Goal: Use online tool/utility: Utilize a website feature to perform a specific function

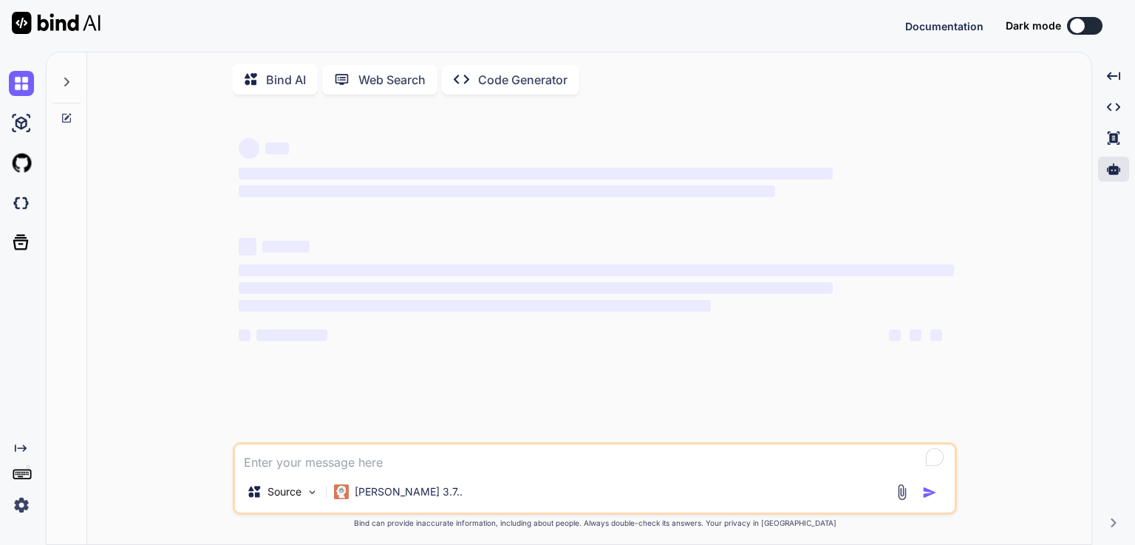
click at [1126, 172] on div at bounding box center [1113, 169] width 31 height 25
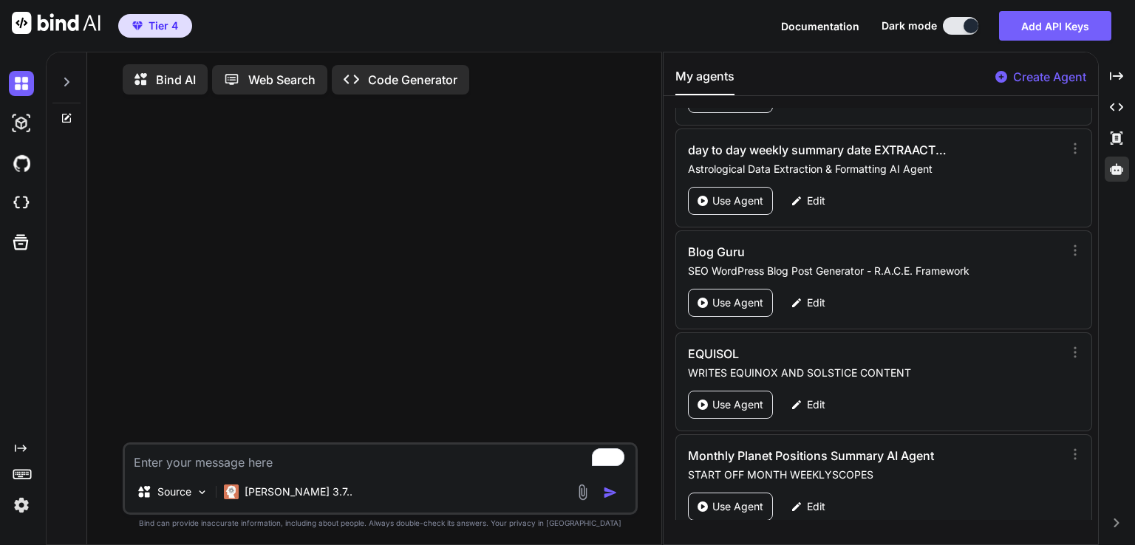
scroll to position [4840, 0]
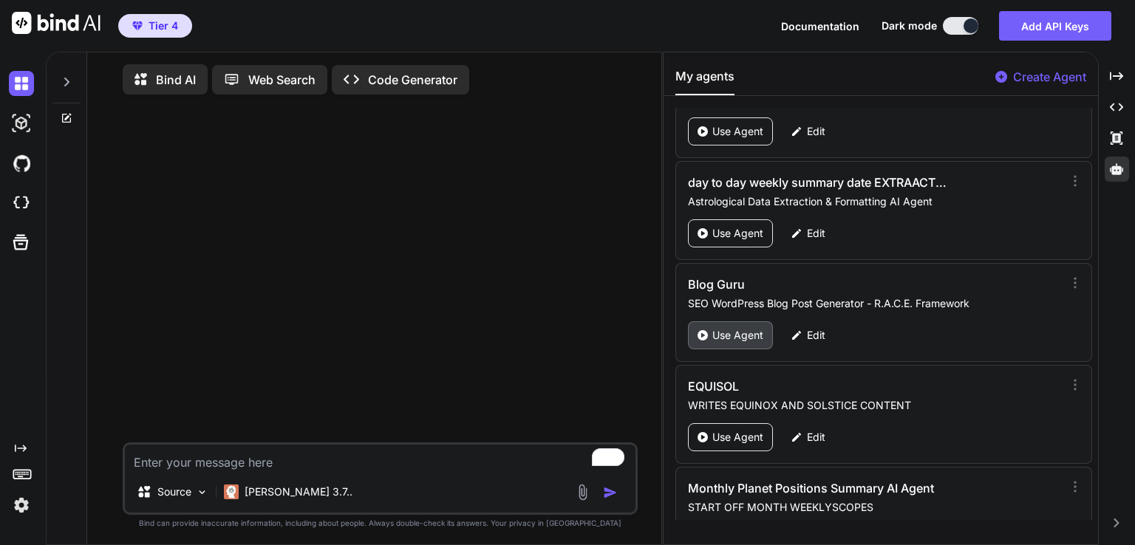
click at [752, 328] on p "Use Agent" at bounding box center [737, 335] width 51 height 15
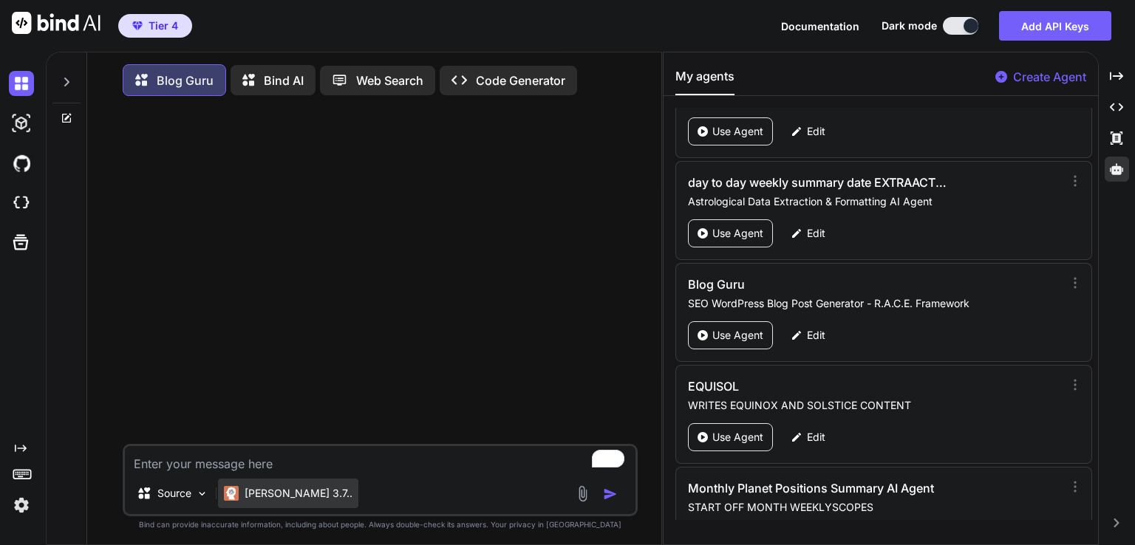
click at [278, 494] on p "Claude 3.7.." at bounding box center [298, 493] width 108 height 15
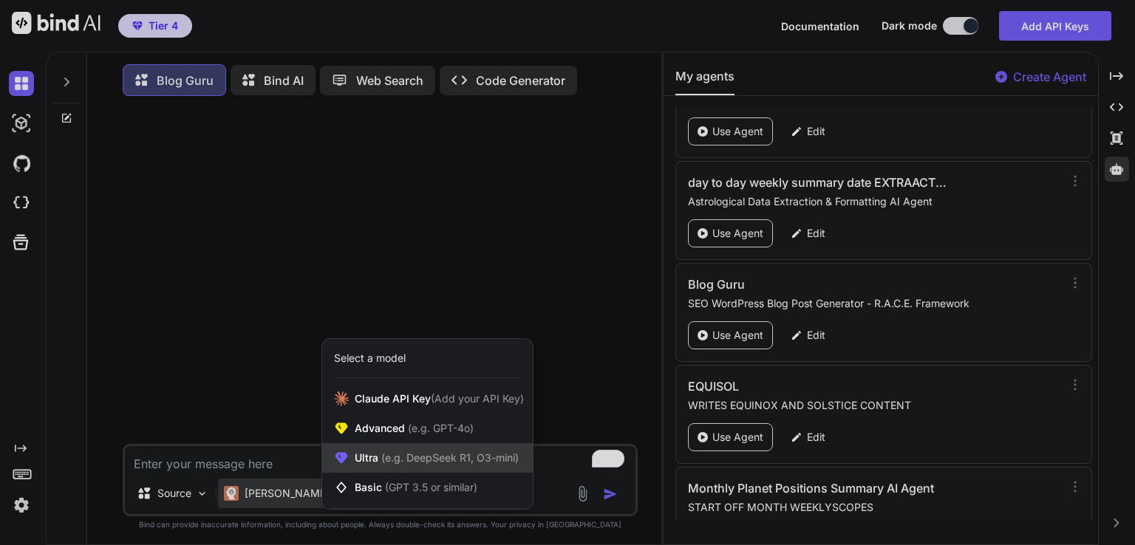
click at [414, 464] on span "(e.g. DeepSeek R1, O3-mini)" at bounding box center [448, 457] width 140 height 13
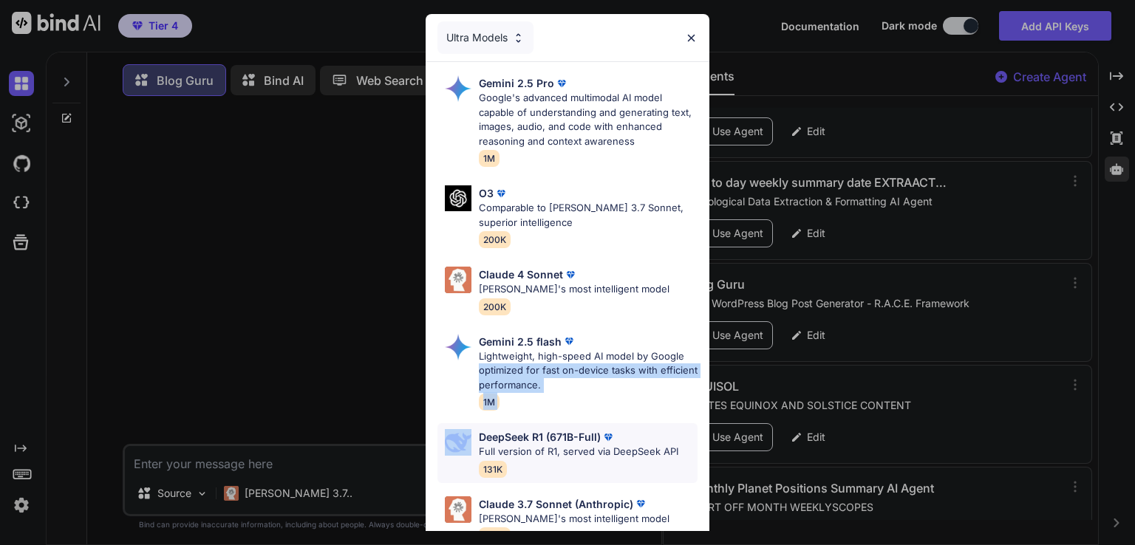
drag, startPoint x: 478, startPoint y: 377, endPoint x: 473, endPoint y: 447, distance: 70.3
click at [473, 447] on div "Gemini 2.5 Pro Google's advanced multimodal AI model capable of understanding a…" at bounding box center [567, 387] width 284 height 650
click at [475, 447] on div "DeepSeek R1 (671B-Full) Full version of R1, served via DeepSeek API 131K" at bounding box center [567, 453] width 260 height 60
type textarea "x"
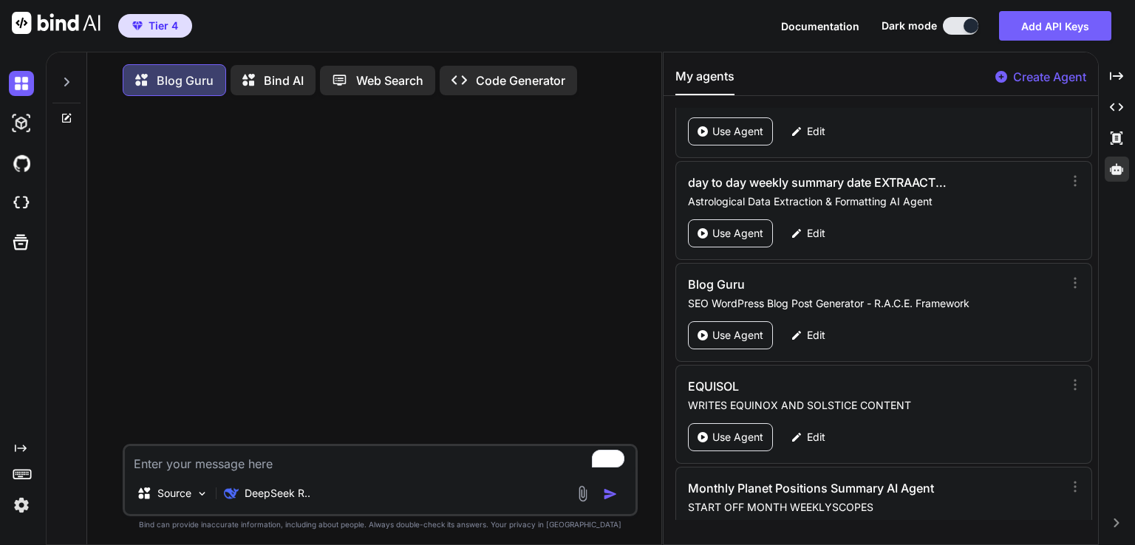
click at [222, 472] on textarea "To enrich screen reader interactions, please activate Accessibility in Grammarl…" at bounding box center [380, 459] width 510 height 27
paste textarea "Lunar Eclipse in Aquarius September 7th 2025: Revolutionary Release & Collectiv…"
type textarea "Lunar Eclipse in Aquarius September 7th 2025: Revolutionary Release & Collectiv…"
type textarea "x"
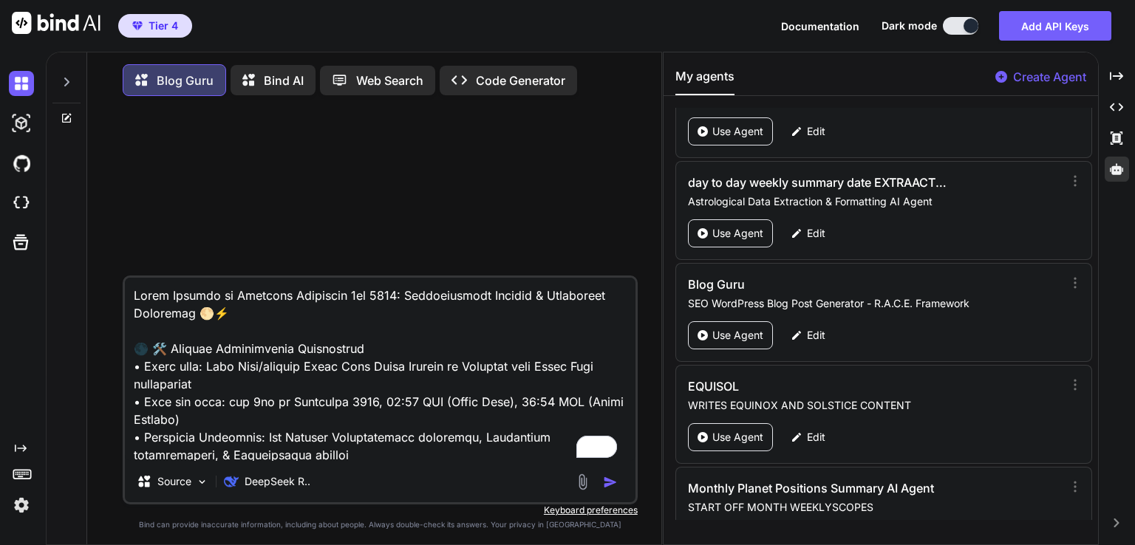
scroll to position [23633, 0]
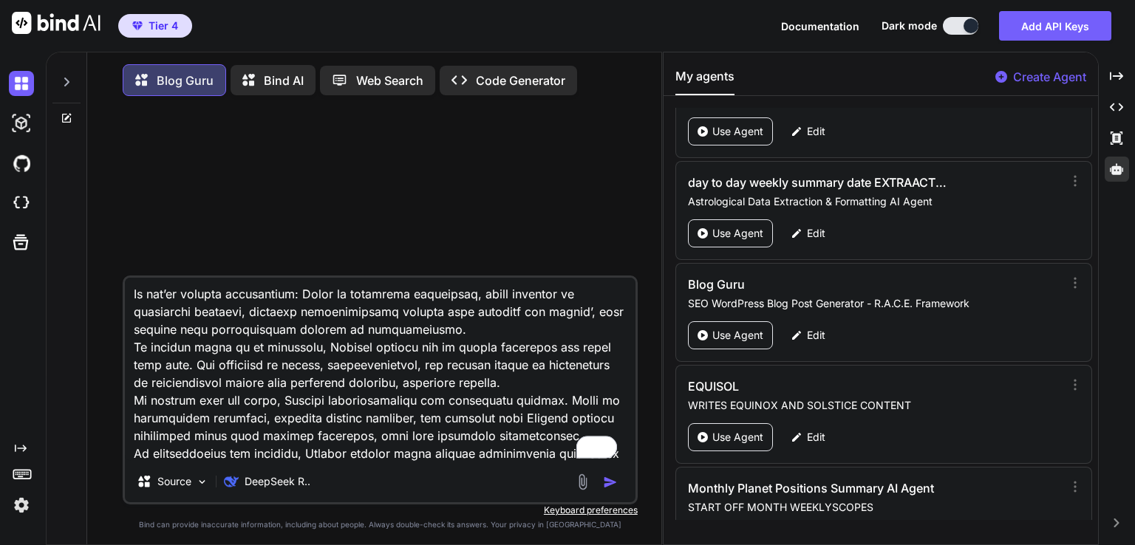
type textarea "Lunar Eclipse in Aquarius September 7th 2025: Revolutionary Release & Collectiv…"
click at [614, 483] on img "button" at bounding box center [610, 482] width 15 height 15
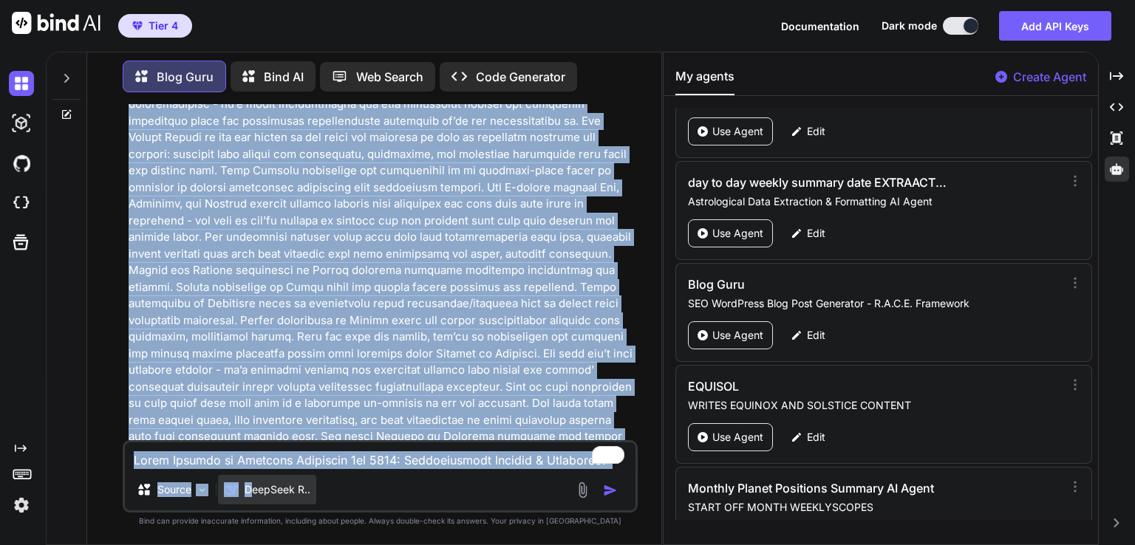
scroll to position [13846, 0]
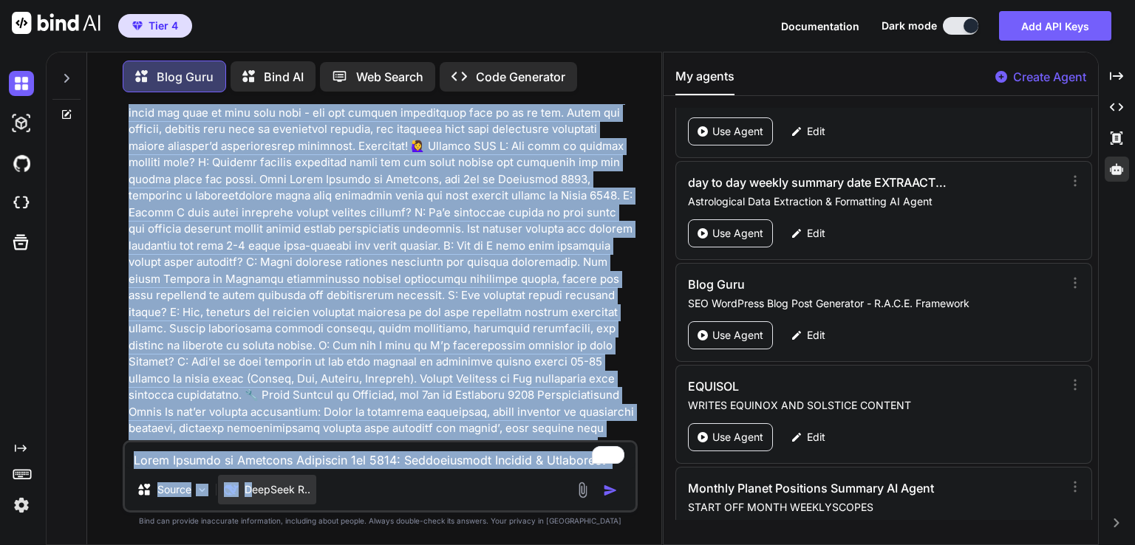
drag, startPoint x: 360, startPoint y: 228, endPoint x: 253, endPoint y: 499, distance: 291.8
click at [253, 499] on div "You Blog Guru ‌ ‌ ‌ ‌ Source DeepSeek R.. Created with Bind Always check its an…" at bounding box center [380, 324] width 515 height 440
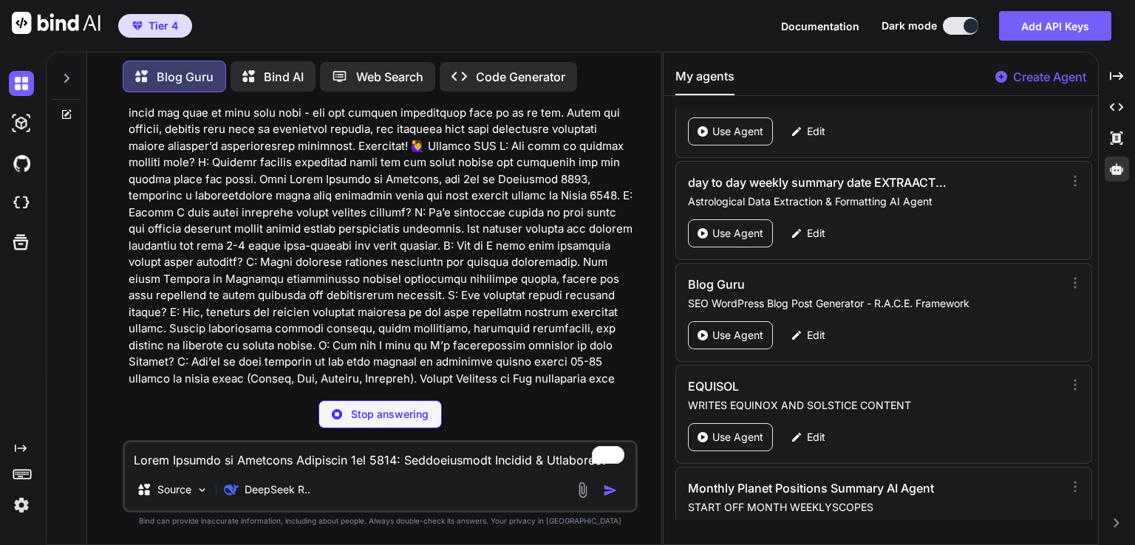
type textarea "x"
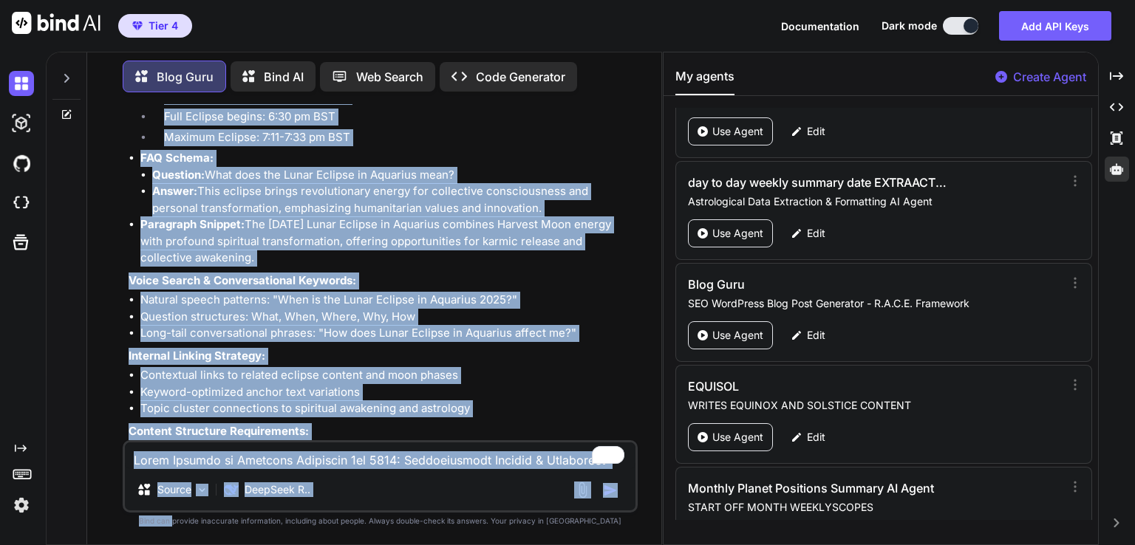
scroll to position [16014, 0]
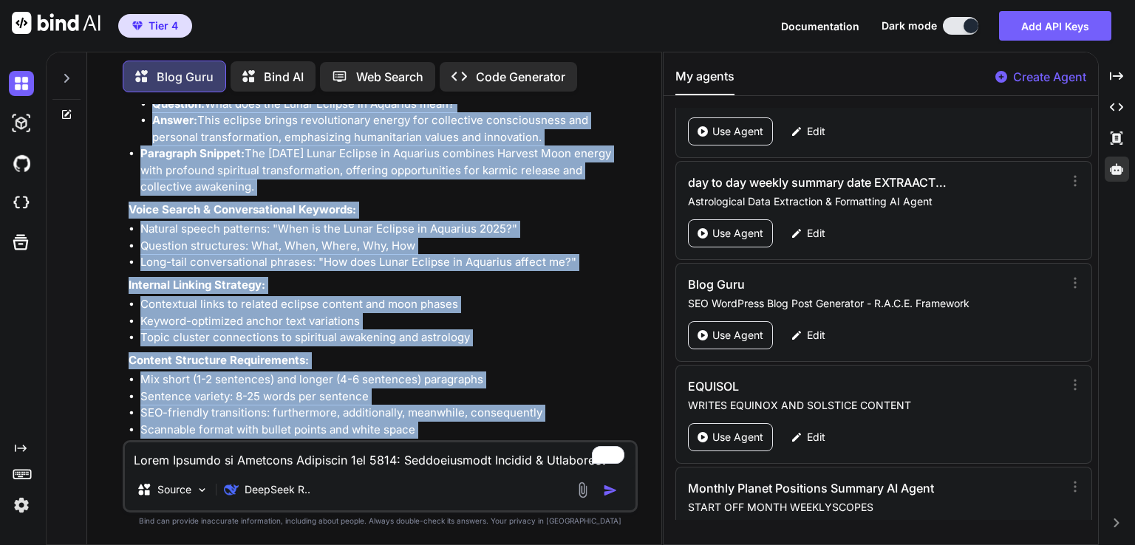
drag, startPoint x: 127, startPoint y: 128, endPoint x: 385, endPoint y: 411, distance: 383.3
copy div "🎯 KEYWORDS Primary Transit Keyword: Lunar Eclipse in Aquarius September 2025 Se…"
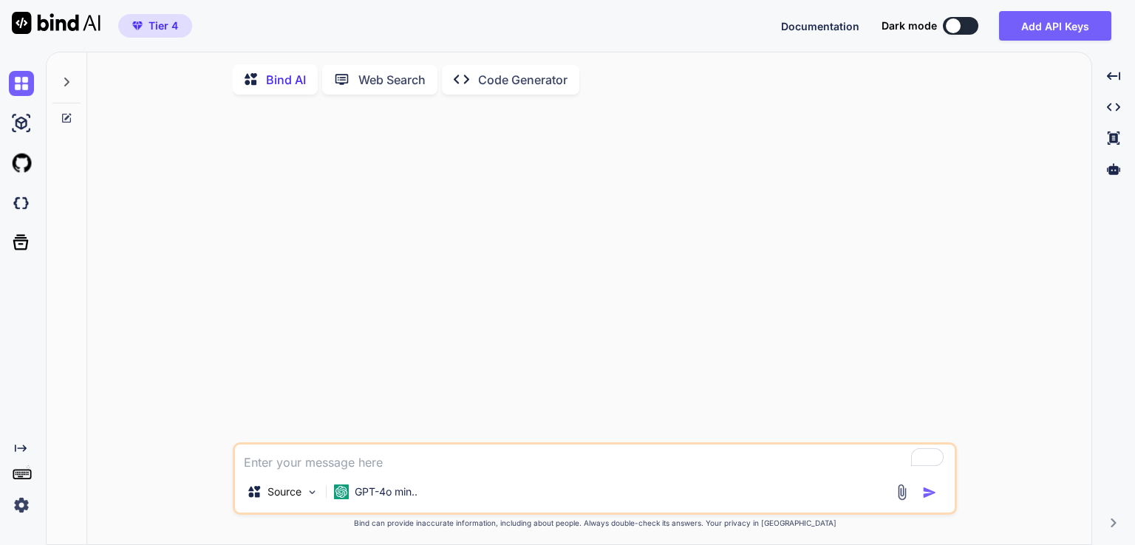
type textarea "x"
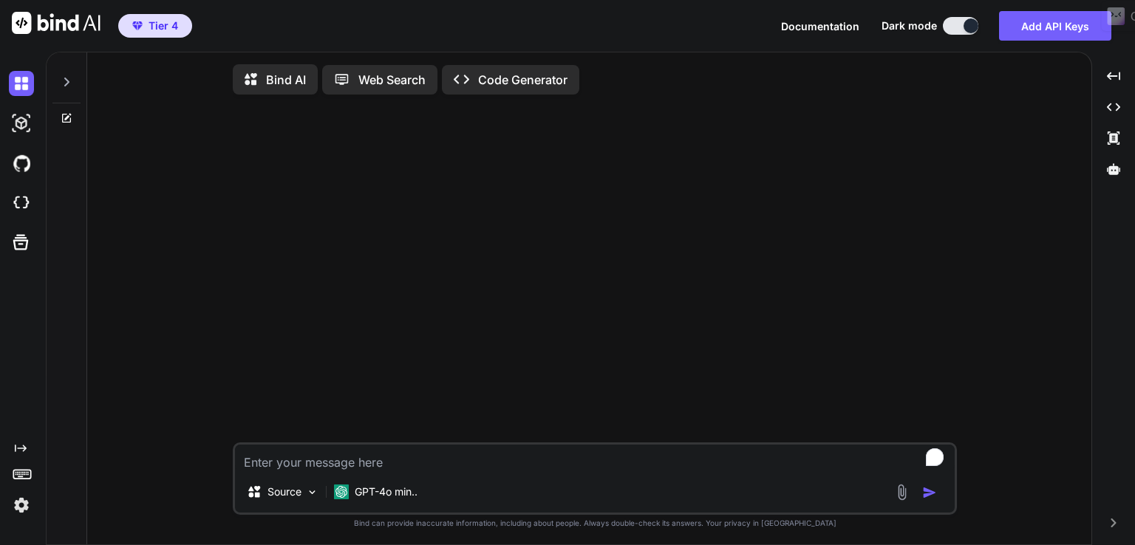
type textarea "x"
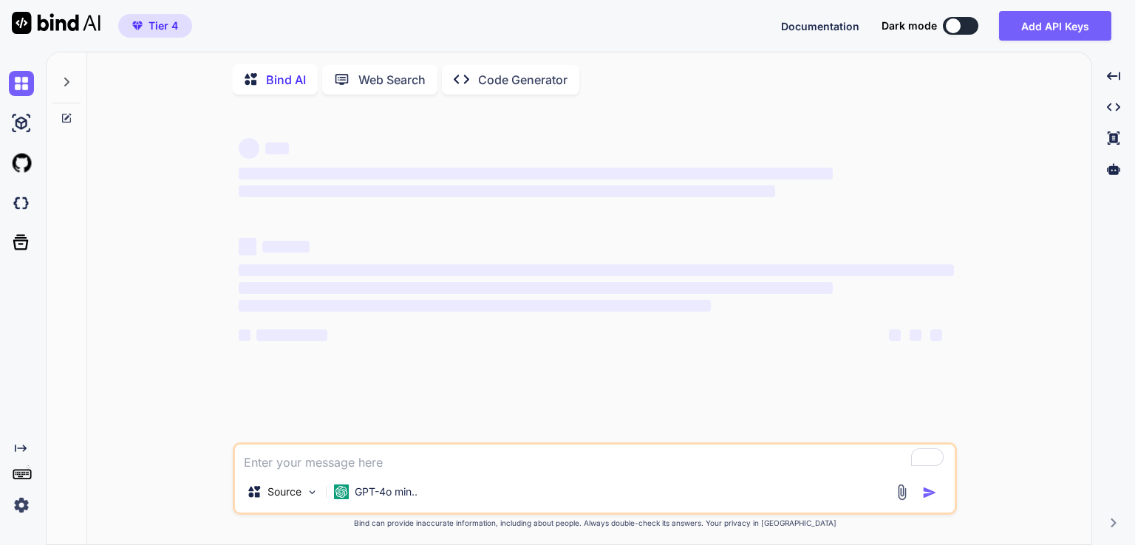
type textarea "x"
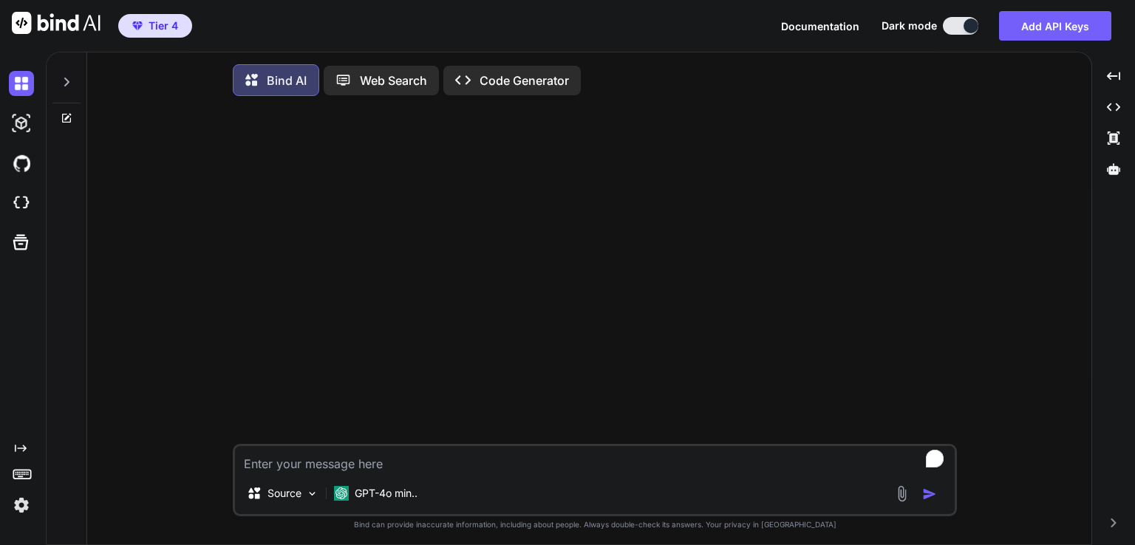
type textarea "x"
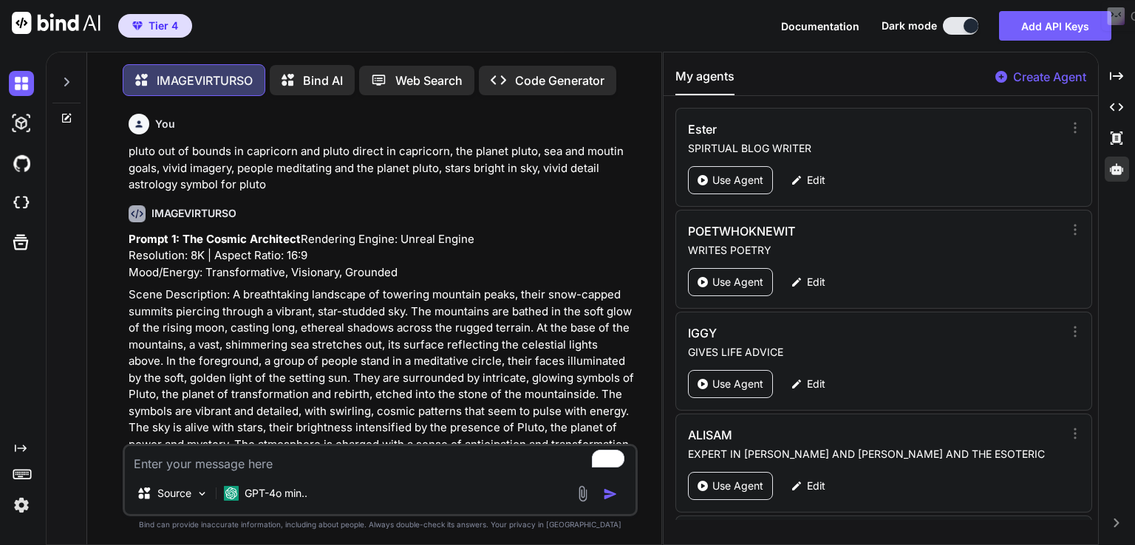
scroll to position [1882, 0]
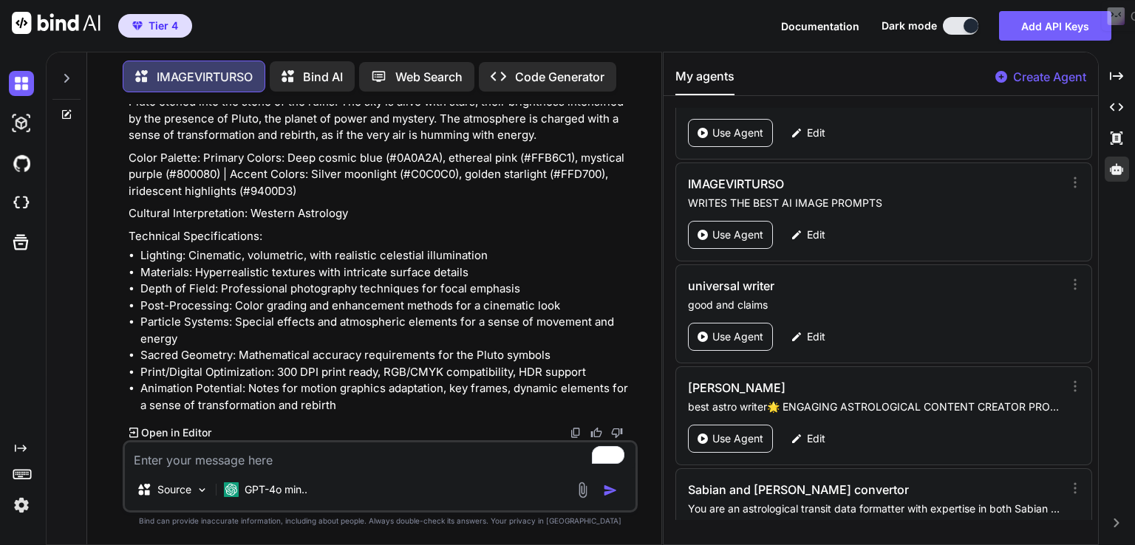
click at [219, 459] on textarea "To enrich screen reader interactions, please activate Accessibility in Grammarl…" at bounding box center [380, 455] width 510 height 27
paste textarea "Full Corn/harvest Super Moon Lunar Eclipse in Aquarius with North Node conjunct…"
type textarea "Full Corn/harvest Super Moon Lunar Eclipse in Aquarius with North Node conjunct…"
type textarea "x"
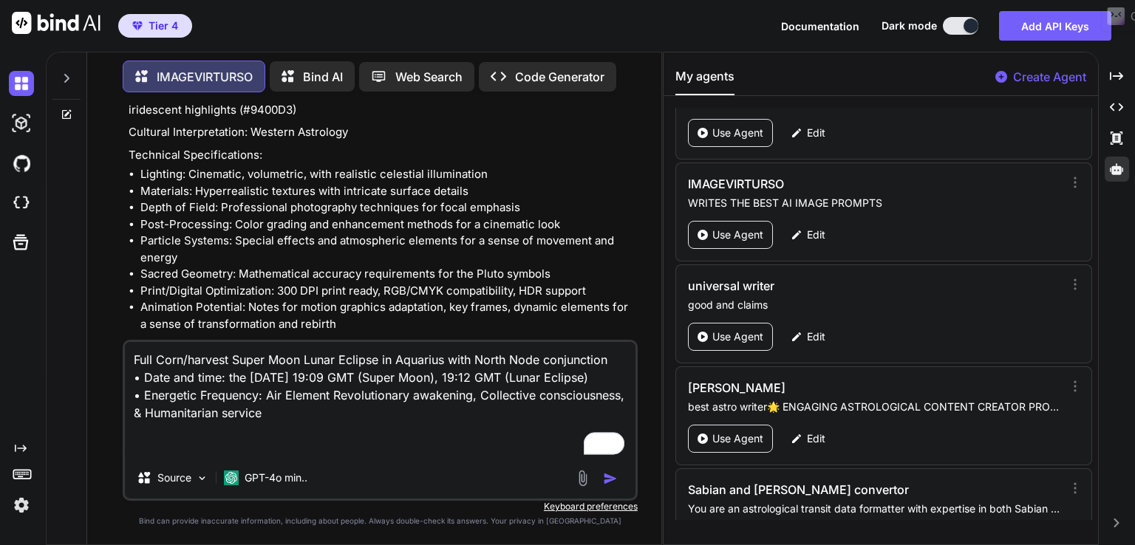
type textarea "Full Corn/harvest Super Moon Lunar Eclipse in Aquarius with North Node conjunct…"
type textarea "x"
type textarea "Full Corn/harvest Super Moon Lunar Eclipse in Aquarius with North Node conjunct…"
type textarea "x"
type textarea "Full Corn/harvest Super Moon Lunar Eclipse in Aquarius with North Node conjunct…"
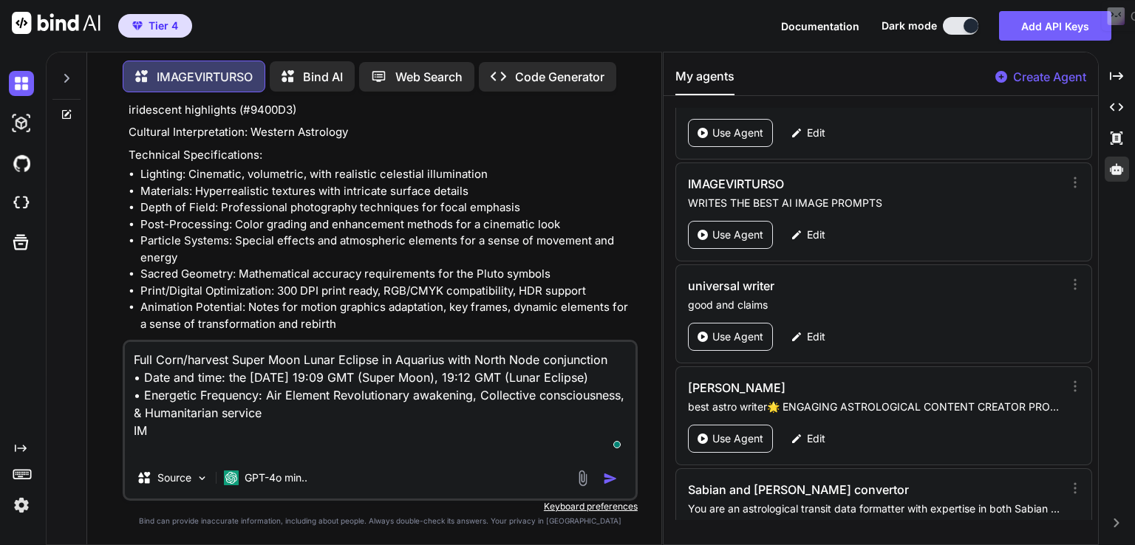
type textarea "x"
type textarea "Full Corn/harvest Super Moon Lunar Eclipse in Aquarius with North Node conjunct…"
type textarea "x"
type textarea "Full Corn/harvest Super Moon Lunar Eclipse in Aquarius with North Node conjunct…"
type textarea "x"
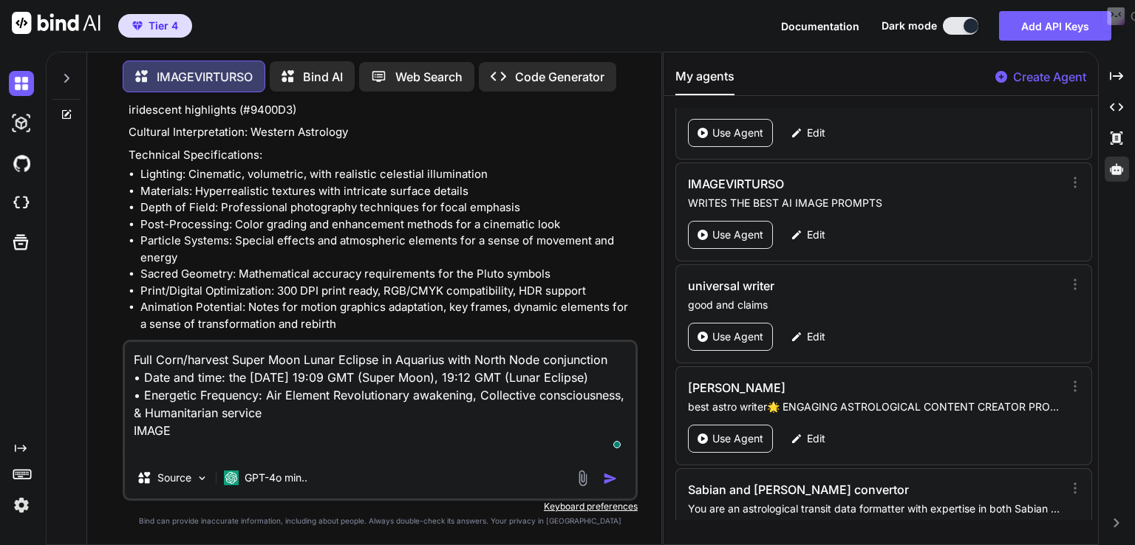
type textarea "Full Corn/harvest Super Moon Lunar Eclipse in Aquarius with North Node conjunct…"
type textarea "x"
type textarea "Full Corn/harvest Super Moon Lunar Eclipse in Aquarius with North Node conjunct…"
type textarea "x"
type textarea "Full Corn/harvest Super Moon Lunar Eclipse in Aquarius with North Node conjunct…"
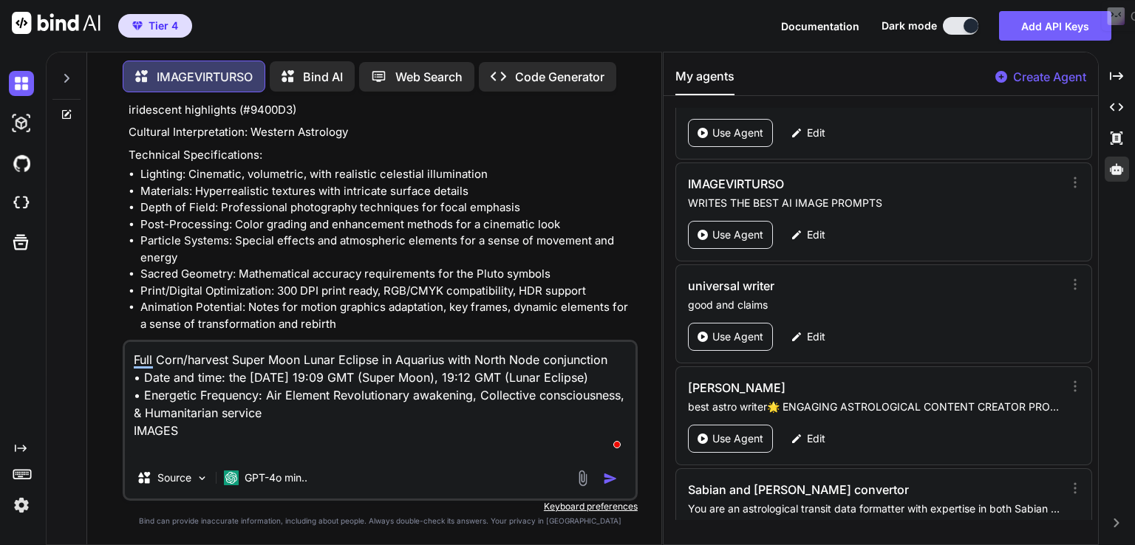
type textarea "x"
type textarea "Full Corn/harvest Super Moon Lunar Eclipse in Aquarius with North Node conjunct…"
type textarea "x"
type textarea "Full Corn/harvest Super Moon Lunar Eclipse in Aquarius with North Node conjunct…"
type textarea "x"
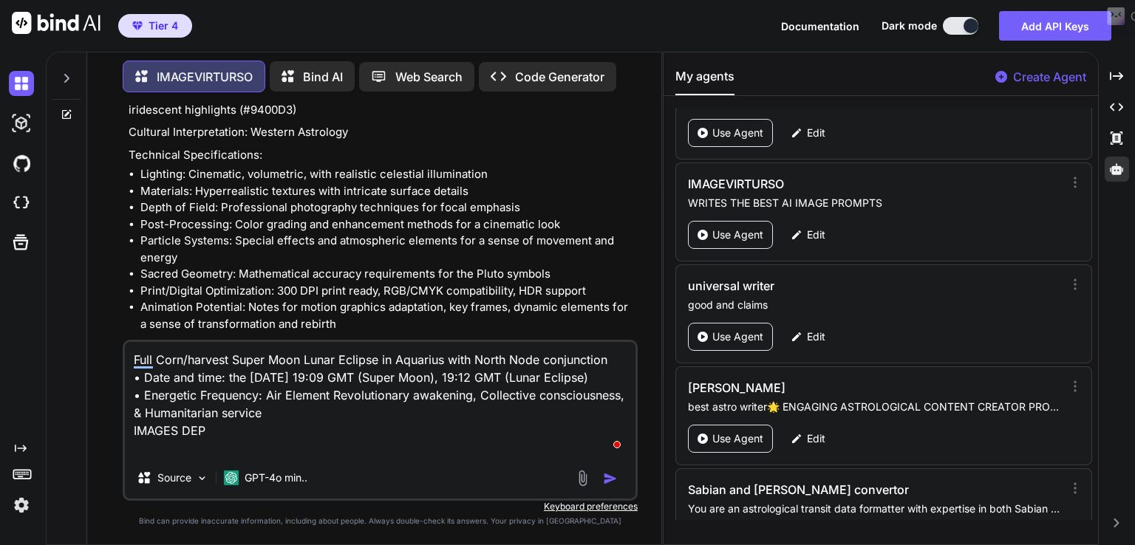
type textarea "Full Corn/harvest Super Moon Lunar Eclipse in Aquarius with North Node conjunct…"
type textarea "x"
type textarea "Full Corn/harvest Super Moon Lunar Eclipse in Aquarius with North Node conjunct…"
type textarea "x"
type textarea "Full Corn/harvest Super Moon Lunar Eclipse in Aquarius with North Node conjunct…"
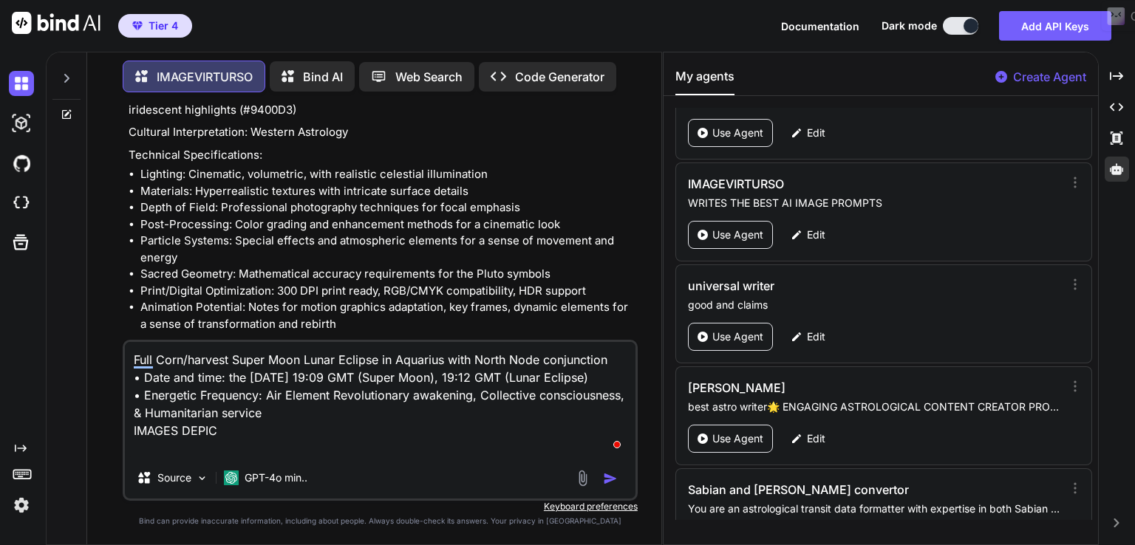
type textarea "x"
type textarea "Full Corn/harvest Super Moon Lunar Eclipse in Aquarius with North Node conjunct…"
type textarea "x"
type textarea "Full Corn/harvest Super Moon Lunar Eclipse in Aquarius with North Node conjunct…"
type textarea "x"
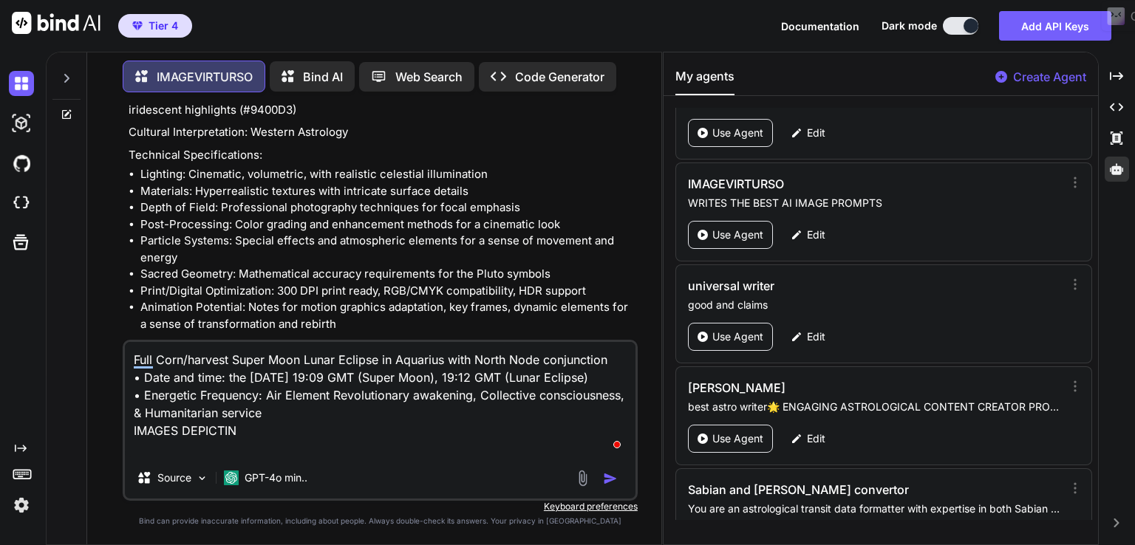
type textarea "Full Corn/harvest Super Moon Lunar Eclipse in Aquarius with North Node conjunct…"
type textarea "x"
type textarea "Full Corn/harvest Super Moon Lunar Eclipse in Aquarius with North Node conjunct…"
type textarea "x"
type textarea "Full Corn/harvest Super Moon Lunar Eclipse in Aquarius with North Node conjunct…"
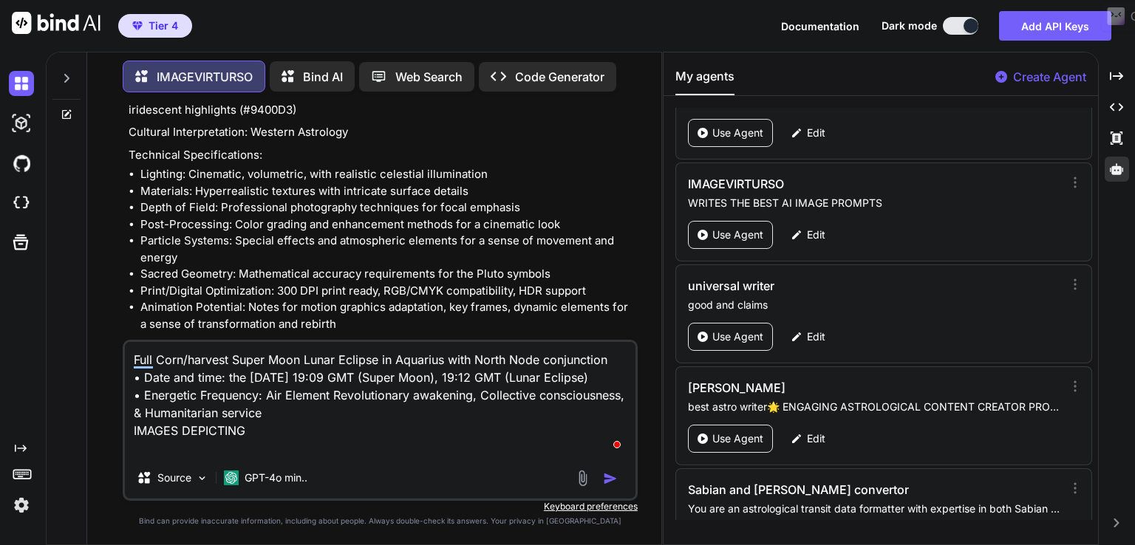
type textarea "x"
type textarea "Full Corn/harvest Super Moon Lunar Eclipse in Aquarius with North Node conjunct…"
type textarea "x"
type textarea "Full Corn/harvest Super Moon Lunar Eclipse in Aquarius with North Node conjunct…"
type textarea "x"
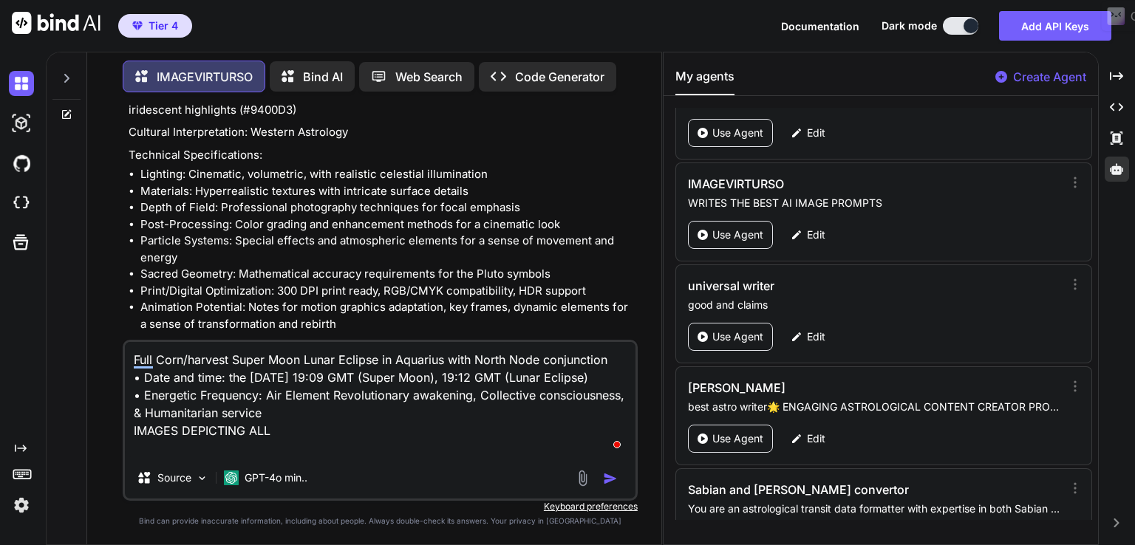
type textarea "Full Corn/harvest Super Moon Lunar Eclipse in Aquarius with North Node conjunct…"
type textarea "x"
type textarea "Full Corn/harvest Super Moon Lunar Eclipse in Aquarius with North Node conjunct…"
type textarea "x"
type textarea "Full Corn/harvest Super Moon Lunar Eclipse in Aquarius with North Node conjunct…"
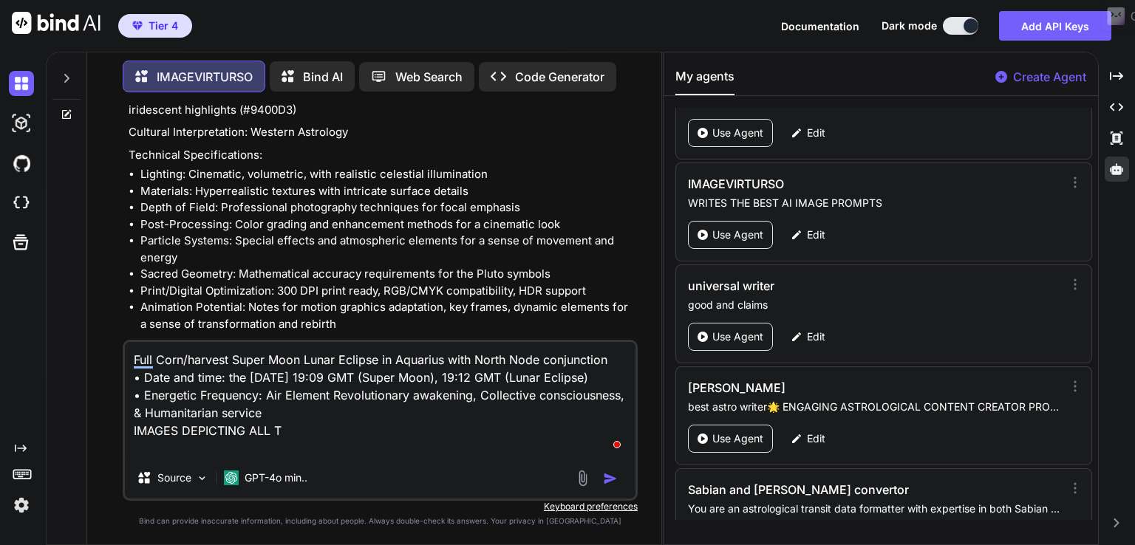
type textarea "x"
type textarea "Full Corn/harvest Super Moon Lunar Eclipse in Aquarius with North Node conjunct…"
type textarea "x"
type textarea "Full Corn/harvest Super Moon Lunar Eclipse in Aquarius with North Node conjunct…"
type textarea "x"
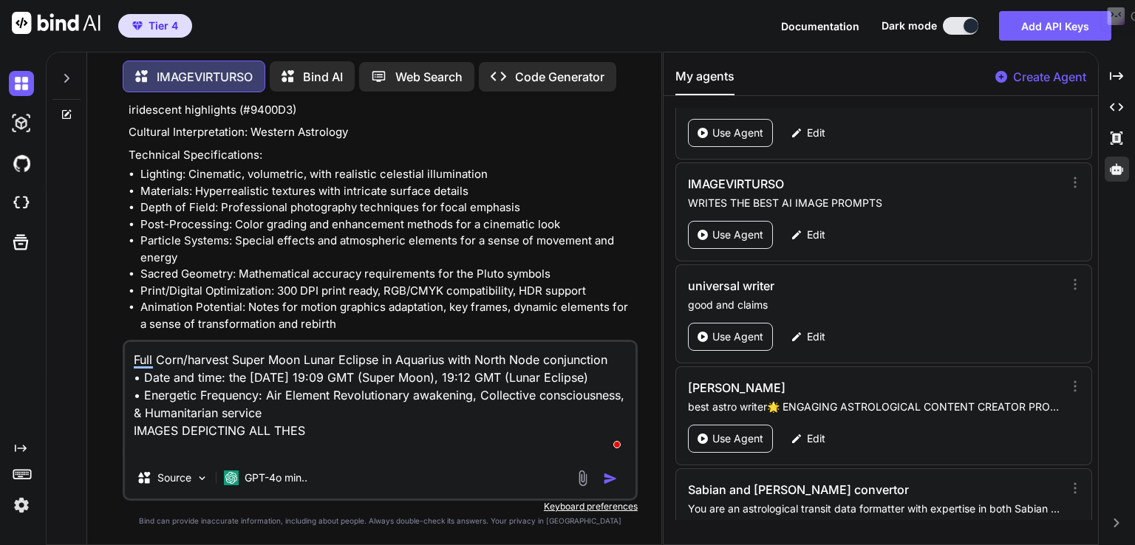
type textarea "Full Corn/harvest Super Moon Lunar Eclipse in Aquarius with North Node conjunct…"
type textarea "x"
type textarea "Full Corn/harvest Super Moon Lunar Eclipse in Aquarius with North Node conjunct…"
type textarea "x"
type textarea "Full Corn/harvest Super Moon Lunar Eclipse in Aquarius with North Node conjunct…"
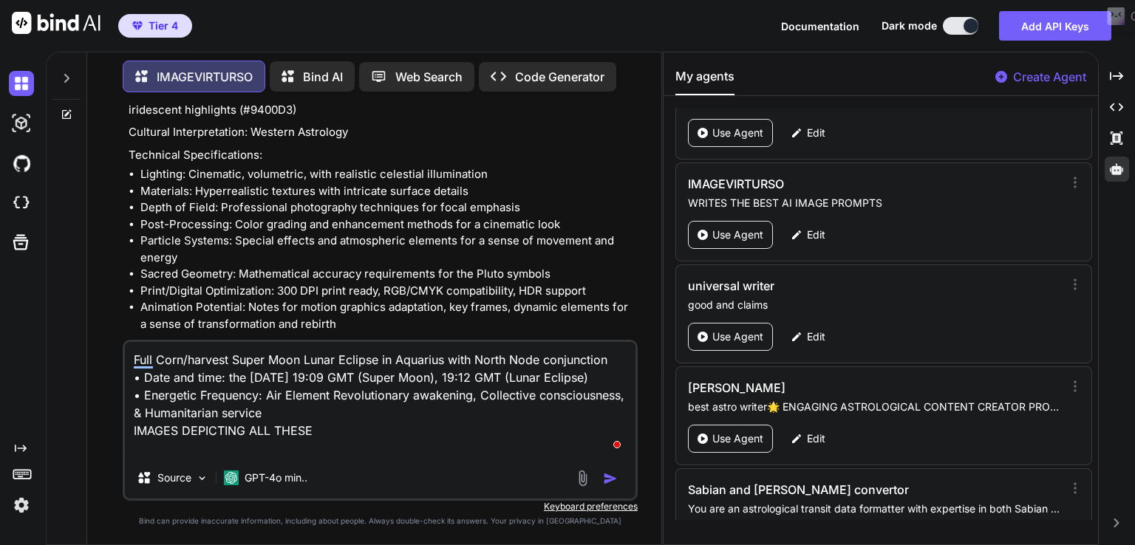
type textarea "x"
type textarea "Full Corn/harvest Super Moon Lunar Eclipse in Aquarius with North Node conjunct…"
type textarea "x"
type textarea "Full Corn/harvest Super Moon Lunar Eclipse in Aquarius with North Node conjunct…"
type textarea "x"
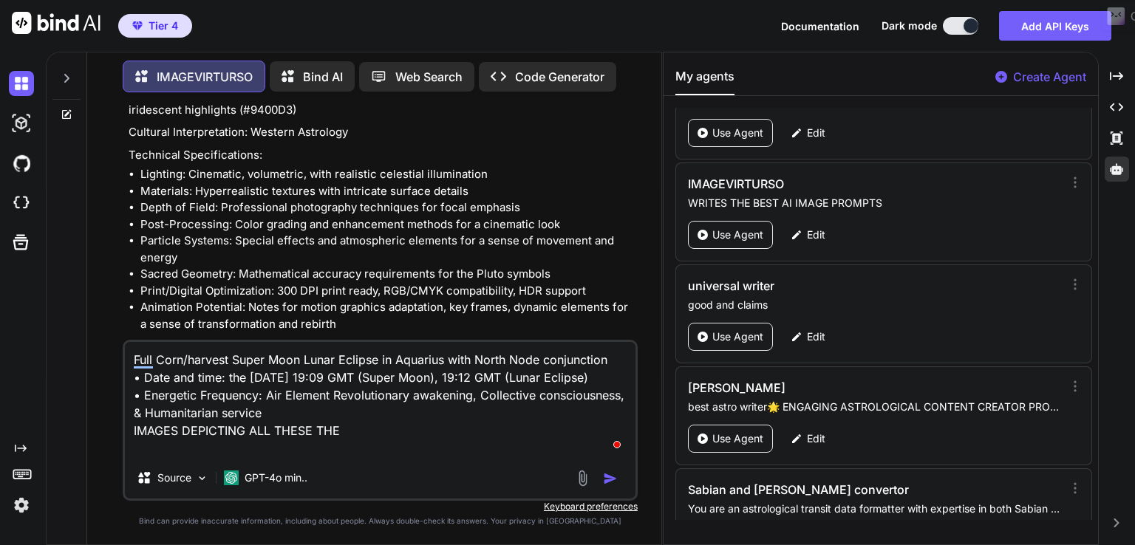
type textarea "Full Corn/harvest Super Moon Lunar Eclipse in Aquarius with North Node conjunct…"
type textarea "x"
type textarea "Full Corn/harvest Super Moon Lunar Eclipse in Aquarius with North Node conjunct…"
type textarea "x"
type textarea "Full Corn/harvest Super Moon Lunar Eclipse in Aquarius with North Node conjunct…"
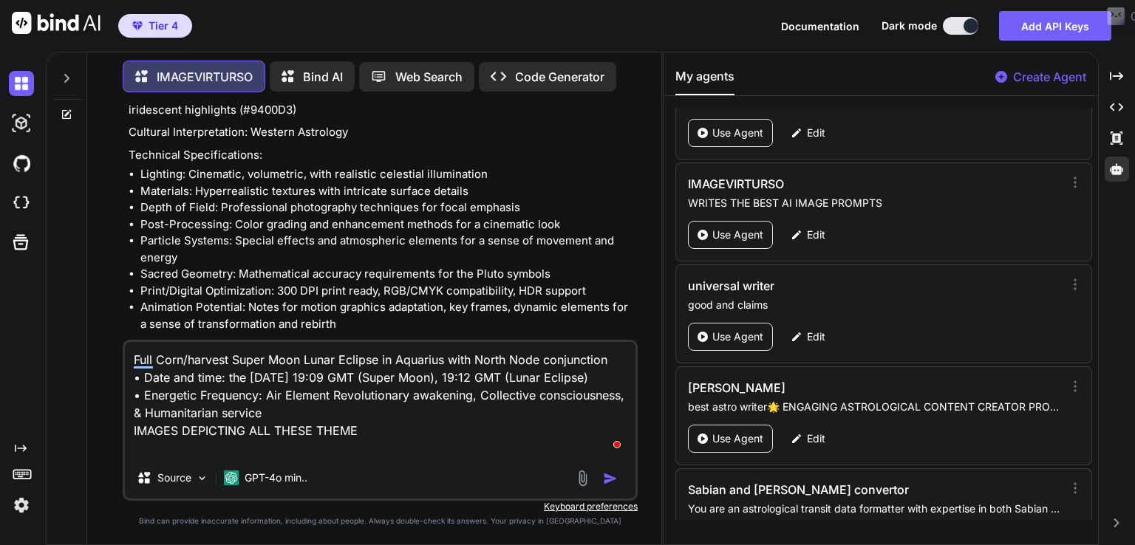
type textarea "x"
type textarea "Full Corn/harvest Super Moon Lunar Eclipse in Aquarius with North Node conjunct…"
type textarea "x"
type textarea "Full Corn/harvest Super Moon Lunar Eclipse in Aquarius with North Node conjunct…"
type textarea "x"
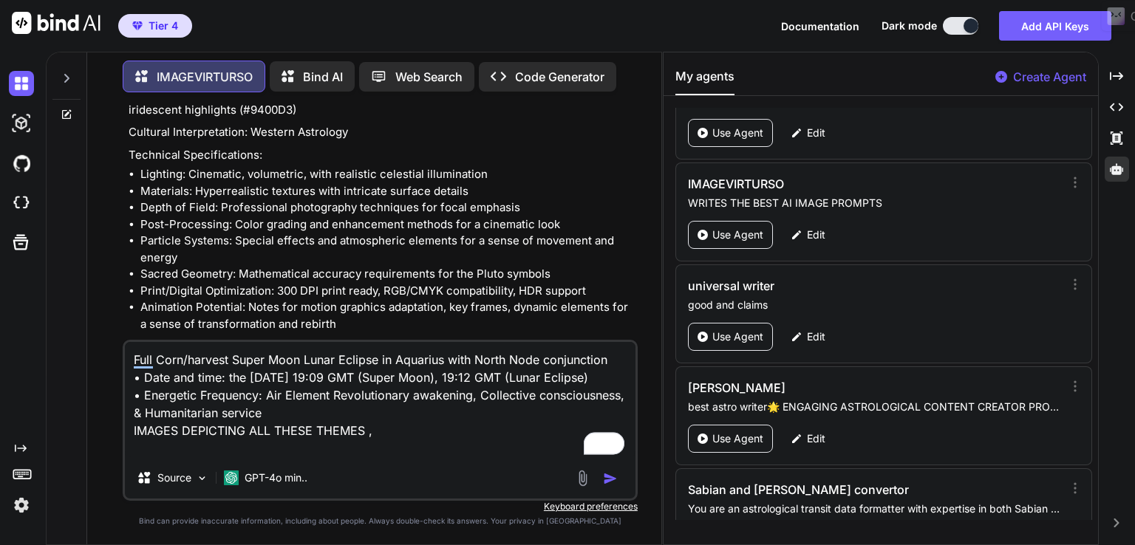
type textarea "Full Corn/harvest Super Moon Lunar Eclipse in Aquarius with North Node conjunct…"
type textarea "x"
type textarea "Full Corn/harvest Super Moon Lunar Eclipse in Aquarius with North Node conjunct…"
type textarea "x"
type textarea "Full Corn/harvest Super Moon Lunar Eclipse in Aquarius with North Node conjunct…"
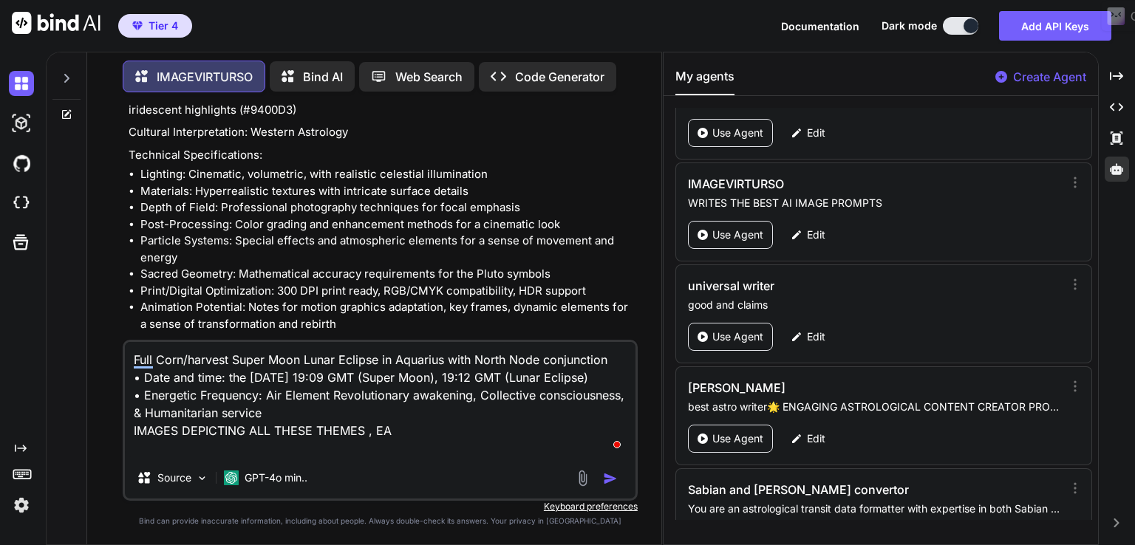
type textarea "x"
type textarea "Full Corn/harvest Super Moon Lunar Eclipse in Aquarius with North Node conjunct…"
type textarea "x"
type textarea "Full Corn/harvest Super Moon Lunar Eclipse in Aquarius with North Node conjunct…"
type textarea "x"
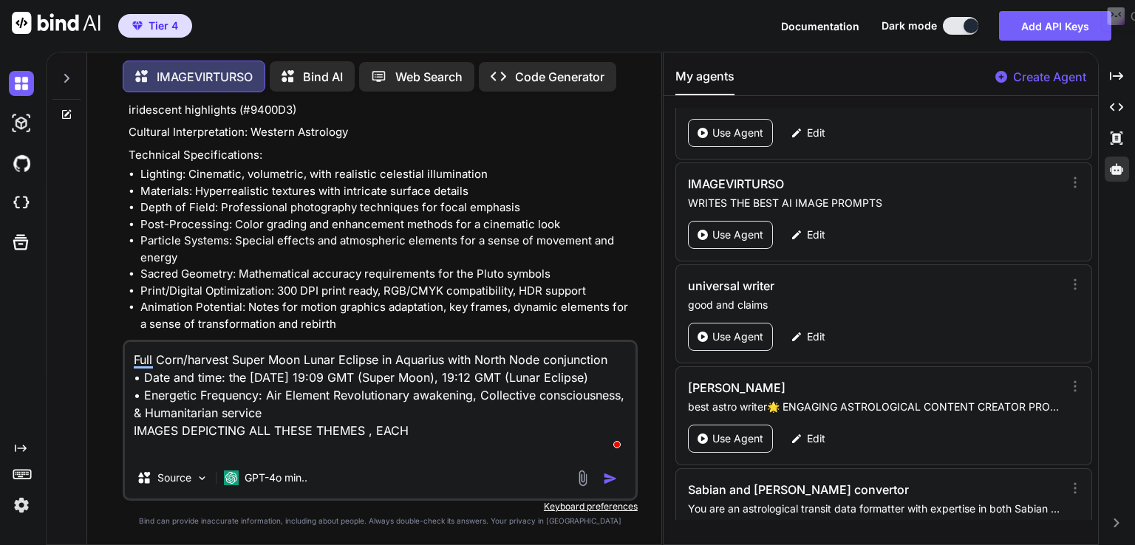
type textarea "Full Corn/harvest Super Moon Lunar Eclipse in Aquarius with North Node conjunct…"
type textarea "x"
type textarea "Full Corn/harvest Super Moon Lunar Eclipse in Aquarius with North Node conjunct…"
type textarea "x"
type textarea "Full Corn/harvest Super Moon Lunar Eclipse in Aquarius with North Node conjunct…"
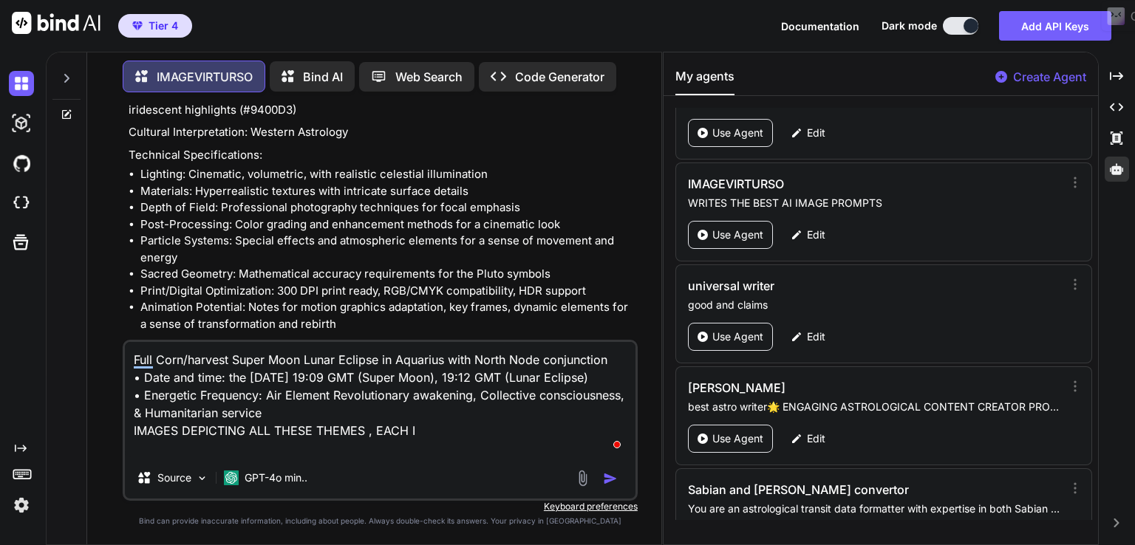
type textarea "x"
type textarea "Full Corn/harvest Super Moon Lunar Eclipse in Aquarius with North Node conjunct…"
type textarea "x"
type textarea "Full Corn/harvest Super Moon Lunar Eclipse in Aquarius with North Node conjunct…"
type textarea "x"
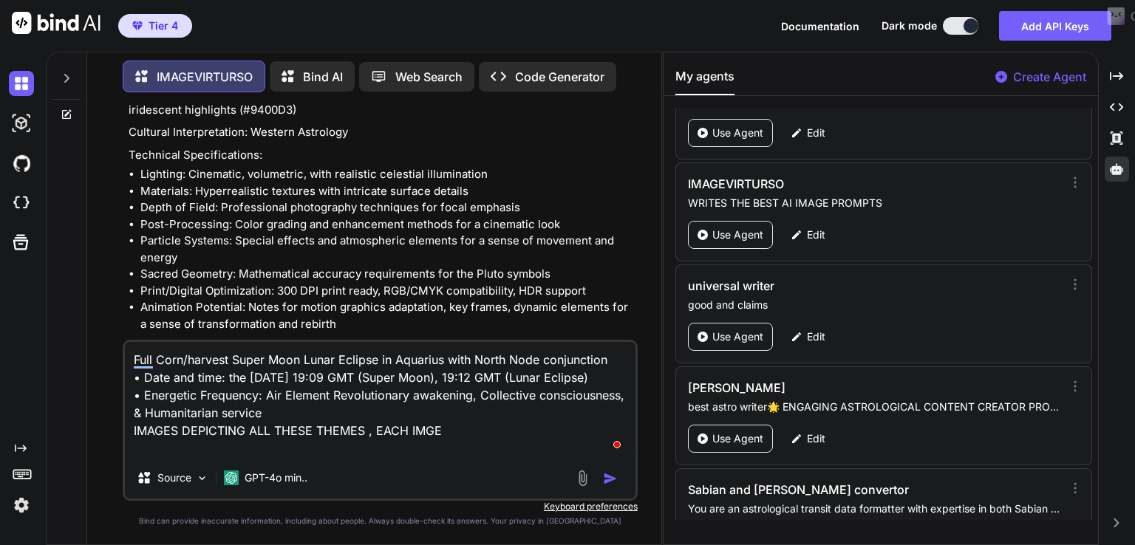
type textarea "Full Corn/harvest Super Moon Lunar Eclipse in Aquarius with North Node conjunct…"
type textarea "x"
type textarea "Full Corn/harvest Super Moon Lunar Eclipse in Aquarius with North Node conjunct…"
type textarea "x"
type textarea "Full Corn/harvest Super Moon Lunar Eclipse in Aquarius with North Node conjunct…"
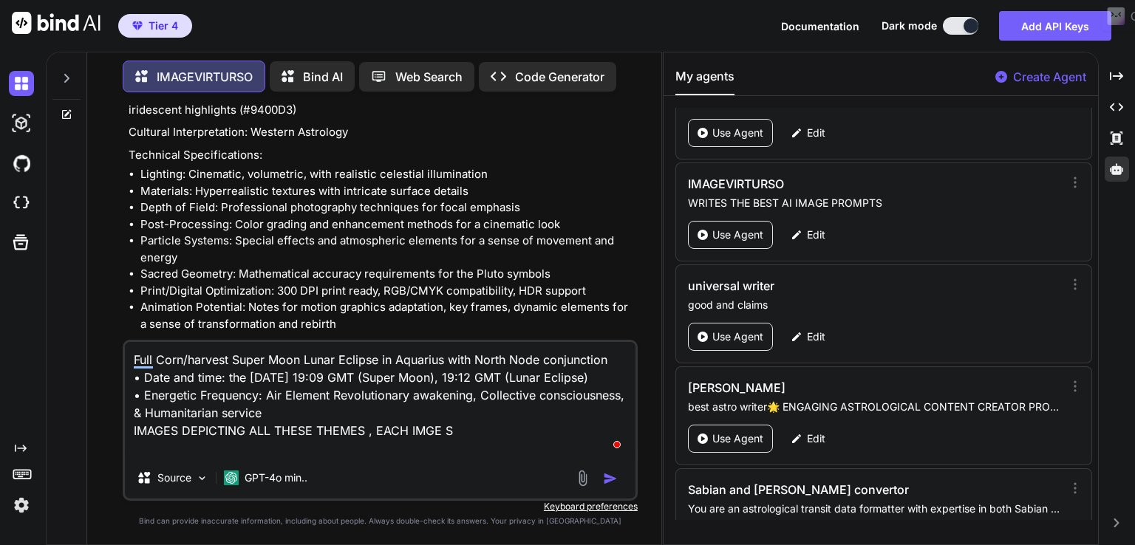
type textarea "x"
type textarea "Full Corn/harvest Super Moon Lunar Eclipse in Aquarius with North Node conjunct…"
type textarea "x"
type textarea "Full Corn/harvest Super Moon Lunar Eclipse in Aquarius with North Node conjunct…"
type textarea "x"
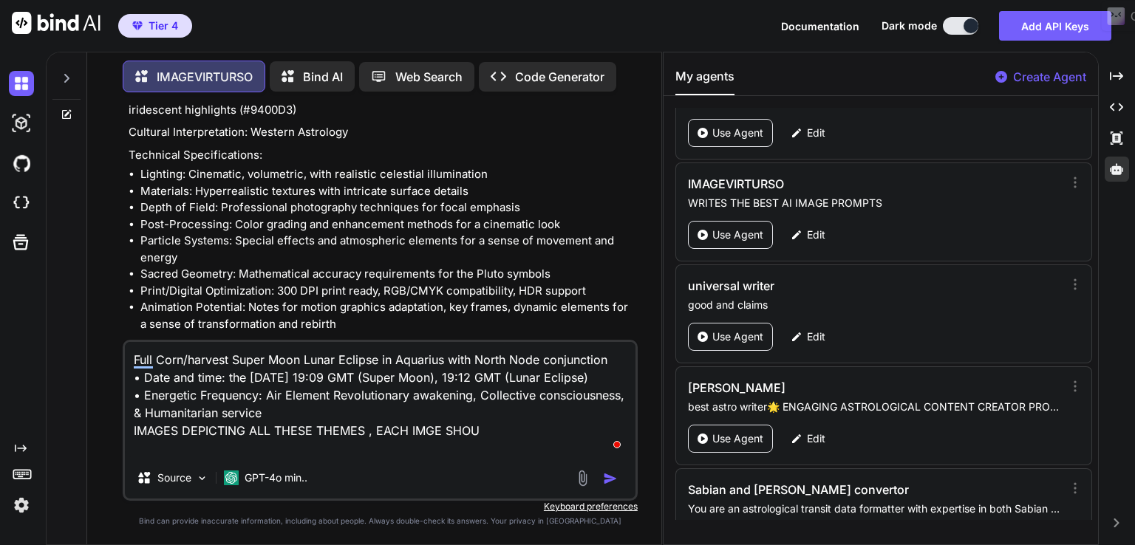
type textarea "Full Corn/harvest Super Moon Lunar Eclipse in Aquarius with North Node conjunct…"
type textarea "x"
type textarea "Full Corn/harvest Super Moon Lunar Eclipse in Aquarius with North Node conjunct…"
type textarea "x"
type textarea "Full Corn/harvest Super Moon Lunar Eclipse in Aquarius with North Node conjunct…"
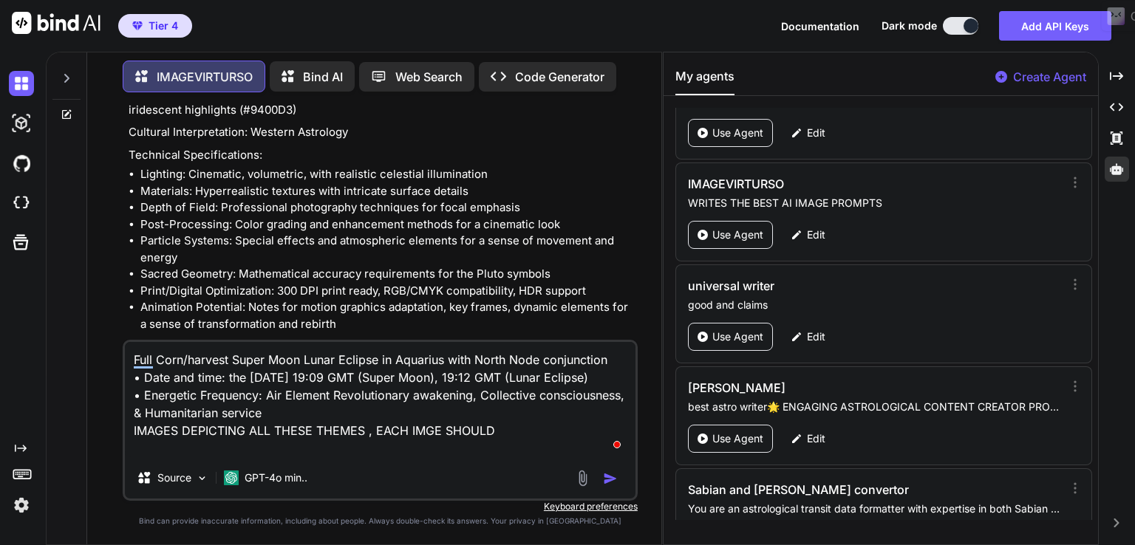
type textarea "x"
type textarea "Full Corn/harvest Super Moon Lunar Eclipse in Aquarius with North Node conjunct…"
type textarea "x"
type textarea "Full Corn/harvest Super Moon Lunar Eclipse in Aquarius with North Node conjunct…"
type textarea "x"
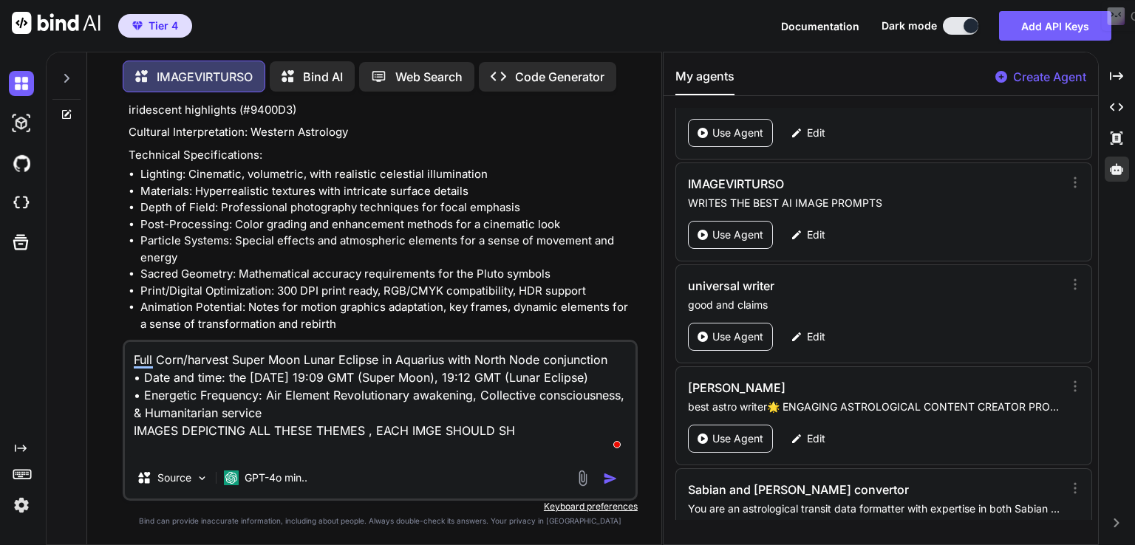
type textarea "Full Corn/harvest Super Moon Lunar Eclipse in Aquarius with North Node conjunct…"
type textarea "x"
type textarea "Full Corn/harvest Super Moon Lunar Eclipse in Aquarius with North Node conjunct…"
type textarea "x"
type textarea "Full Corn/harvest Super Moon Lunar Eclipse in Aquarius with North Node conjunct…"
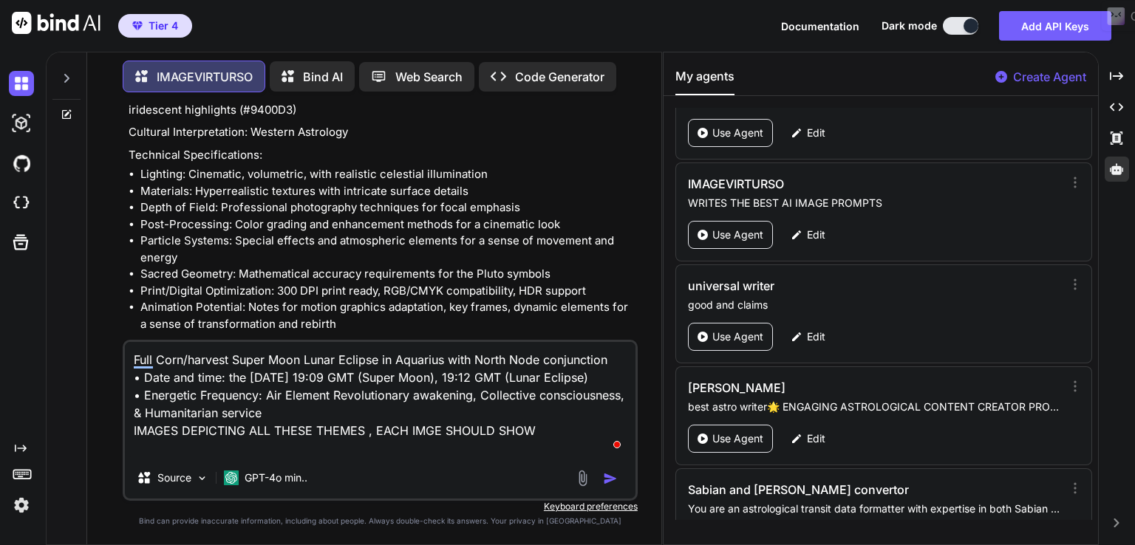
type textarea "x"
type textarea "Full Corn/harvest Super Moon Lunar Eclipse in Aquarius with North Node conjunct…"
type textarea "x"
type textarea "Full Corn/harvest Super Moon Lunar Eclipse in Aquarius with North Node conjunct…"
type textarea "x"
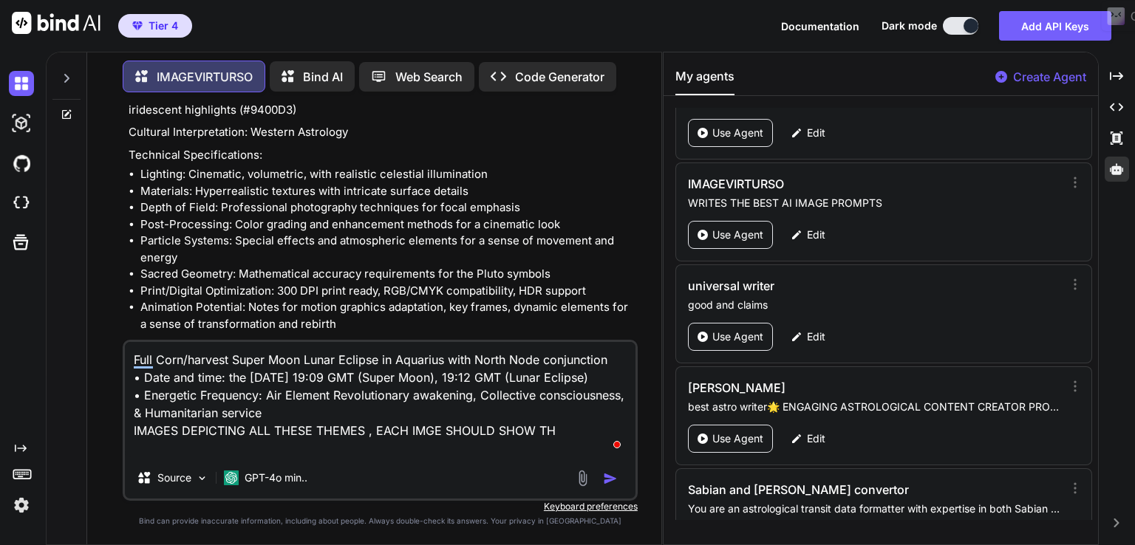
type textarea "Full Corn/harvest Super Moon Lunar Eclipse in Aquarius with North Node conjunct…"
type textarea "x"
type textarea "Full Corn/harvest Super Moon Lunar Eclipse in Aquarius with North Node conjunct…"
type textarea "x"
drag, startPoint x: 134, startPoint y: 358, endPoint x: 609, endPoint y: 361, distance: 475.0
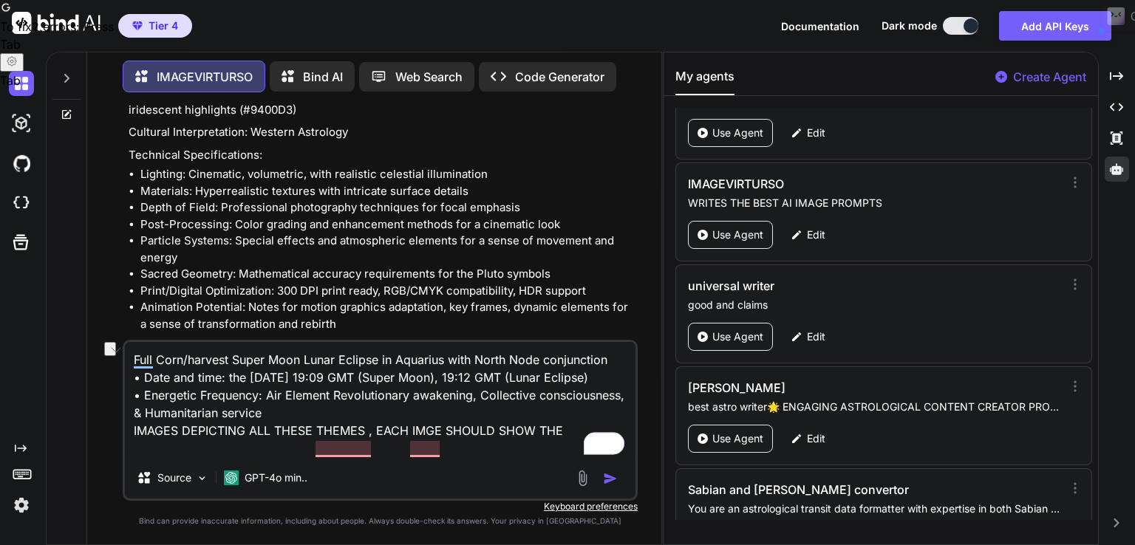
click at [609, 361] on textarea "Full Corn/harvest Super Moon Lunar Eclipse in Aquarius with North Node conjunct…" at bounding box center [380, 399] width 510 height 115
click at [561, 448] on textarea "Full Corn/harvest Super Moon Lunar Eclipse in Aquarius with North Node conjunct…" at bounding box center [380, 399] width 510 height 115
paste textarea "Full Corn/harvest Super Moon Lunar Eclipse in Aquarius with North Node conjunct…"
type textarea "Full Corn/harvest Super Moon Lunar Eclipse in Aquarius with North Node conjunct…"
type textarea "x"
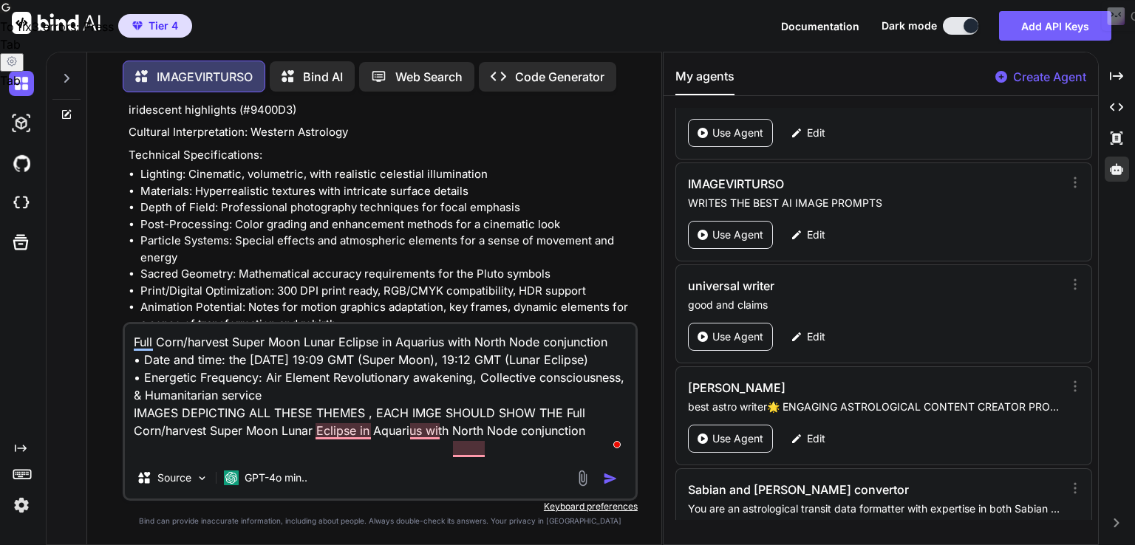
click at [595, 428] on textarea "Full Corn/harvest Super Moon Lunar Eclipse in Aquarius with North Node conjunct…" at bounding box center [380, 390] width 510 height 133
type textarea "Full Corn/harvest Super Moon Lunar Eclipse in Aquarius with North Node conjunct…"
type textarea "x"
type textarea "Full Corn/harvest Super Moon Lunar Eclipse in Aquarius with North Node conjunct…"
type textarea "x"
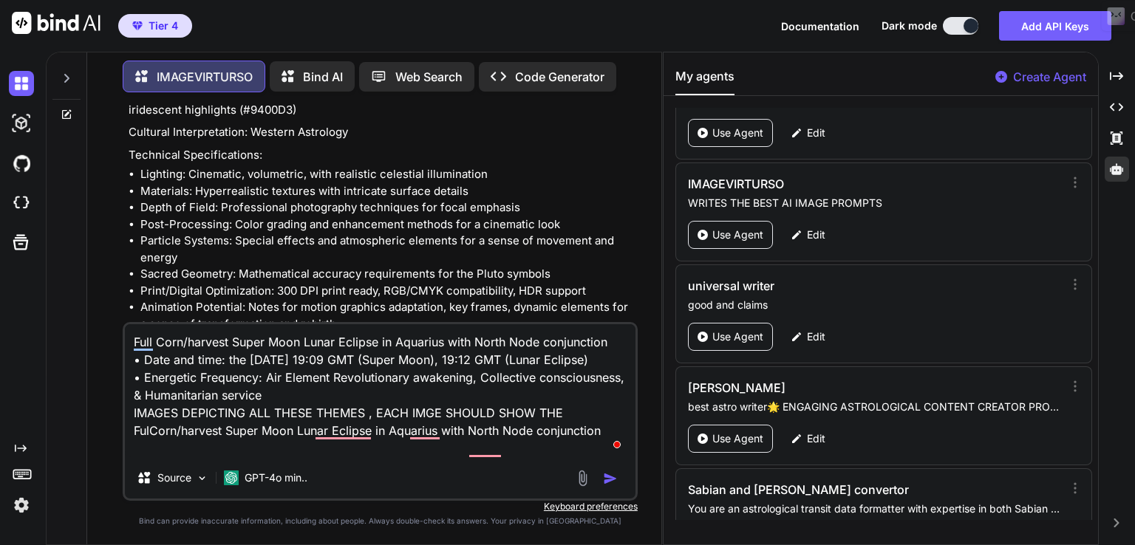
type textarea "Full Corn/harvest Super Moon Lunar Eclipse in Aquarius with North Node conjunct…"
type textarea "x"
type textarea "Full Corn/harvest Super Moon Lunar Eclipse in Aquarius with North Node conjunct…"
type textarea "x"
type textarea "Full Corn/harvest Super Moon Lunar Eclipse in Aquarius with North Node conjunct…"
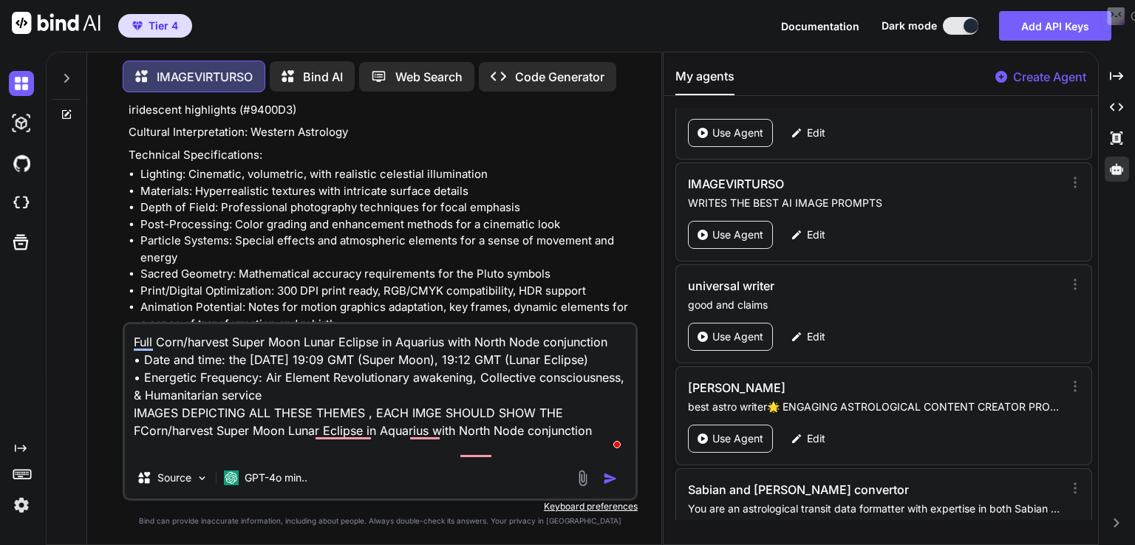
type textarea "x"
click at [244, 445] on textarea "Full Corn/harvest Super Moon Lunar Eclipse in Aquarius with North Node conjunct…" at bounding box center [380, 390] width 510 height 133
click at [245, 448] on textarea "Full Corn/harvest Super Moon Lunar Eclipse in Aquarius with North Node conjunct…" at bounding box center [380, 390] width 510 height 133
type textarea "Full Corn/harvest Super Moon Lunar Eclipse in Aquarius with North Node conjunct…"
type textarea "x"
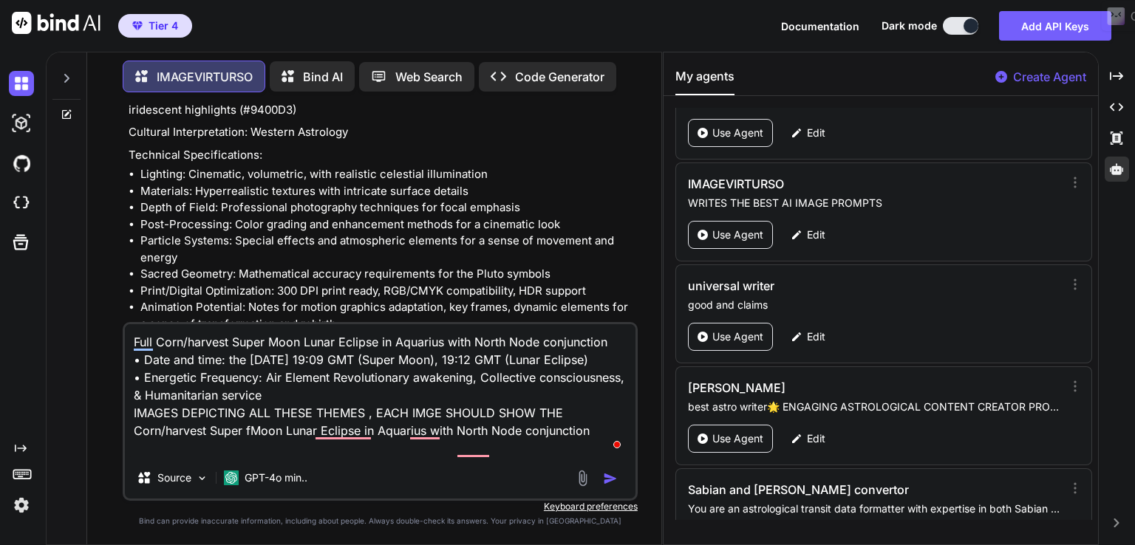
type textarea "Full Corn/harvest Super Moon Lunar Eclipse in Aquarius with North Node conjunct…"
type textarea "x"
type textarea "Full Corn/harvest Super Moon Lunar Eclipse in Aquarius with North Node conjunct…"
type textarea "x"
type textarea "Full Corn/harvest Super Moon Lunar Eclipse in Aquarius with North Node conjunct…"
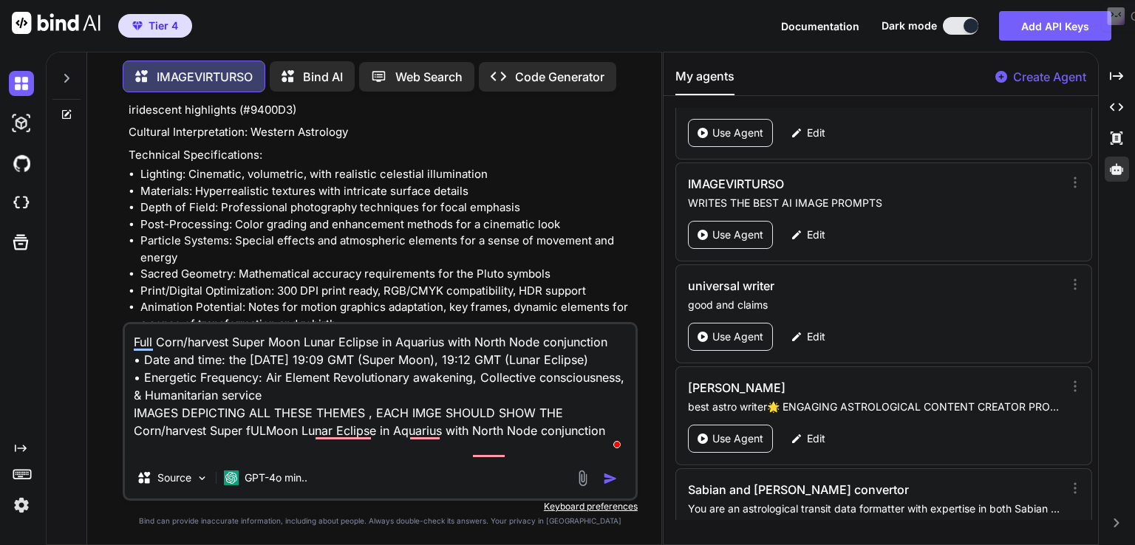
type textarea "x"
type textarea "Full Corn/harvest Super Moon Lunar Eclipse in Aquarius with North Node conjunct…"
type textarea "x"
click at [226, 376] on textarea "Full Corn/harvest Super Moon Lunar Eclipse in Aquarius with North Node conjunct…" at bounding box center [380, 390] width 510 height 133
drag, startPoint x: 225, startPoint y: 379, endPoint x: 138, endPoint y: 362, distance: 88.1
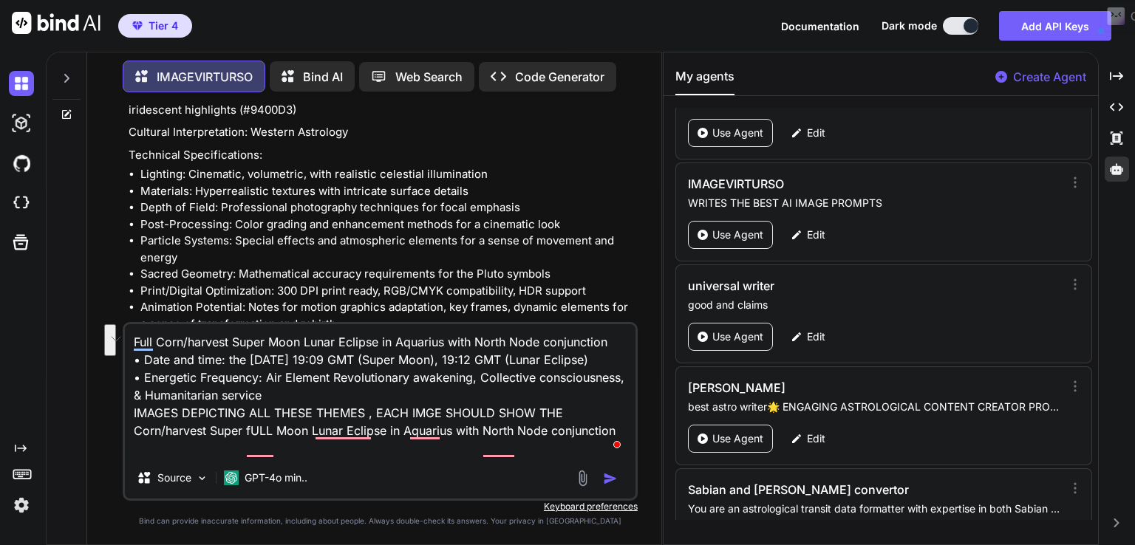
click at [138, 362] on textarea "Full Corn/harvest Super Moon Lunar Eclipse in Aquarius with North Node conjunct…" at bounding box center [380, 390] width 510 height 133
type textarea "Full Corn/harvest Super Moon Lunar Eclipse in Aquarius with North Node conjunct…"
type textarea "x"
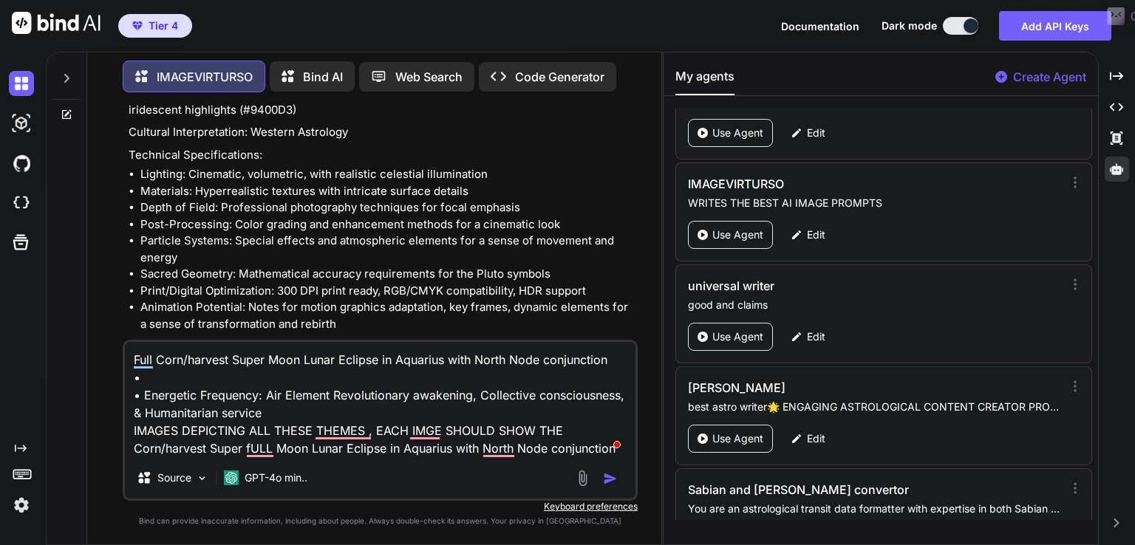
type textarea "Full Corn/harvest Super Moon Lunar Eclipse in Aquarius with North Node conjunct…"
type textarea "x"
type textarea "Full Corn/harvest Super Moon Lunar Eclipse in Aquarius with North Node conjunct…"
type textarea "x"
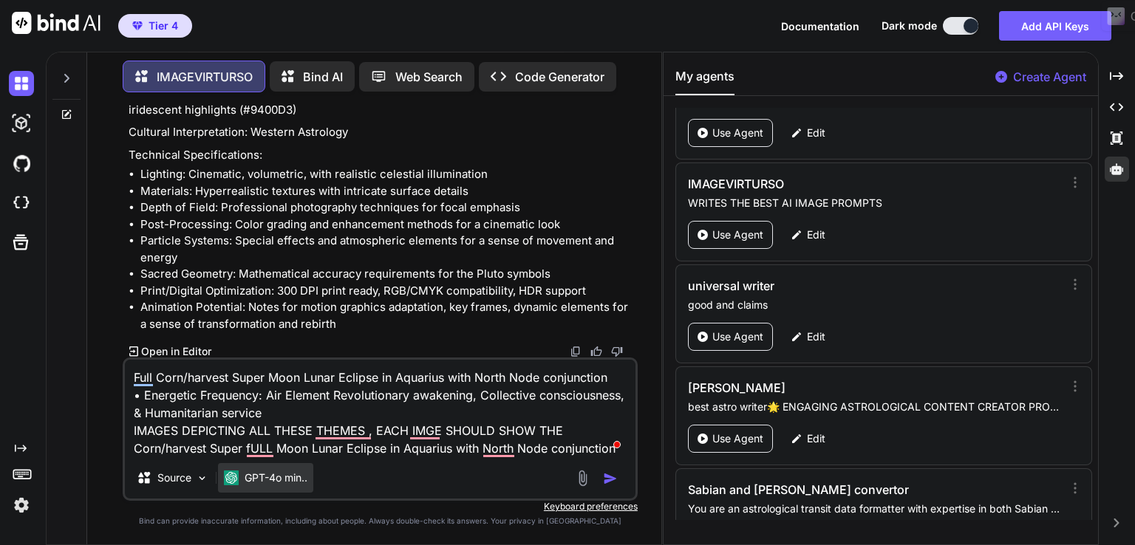
type textarea "Full Corn/harvest Super Moon Lunar Eclipse in Aquarius with North Node conjunct…"
click at [248, 473] on p "GPT-4o min.." at bounding box center [275, 478] width 63 height 15
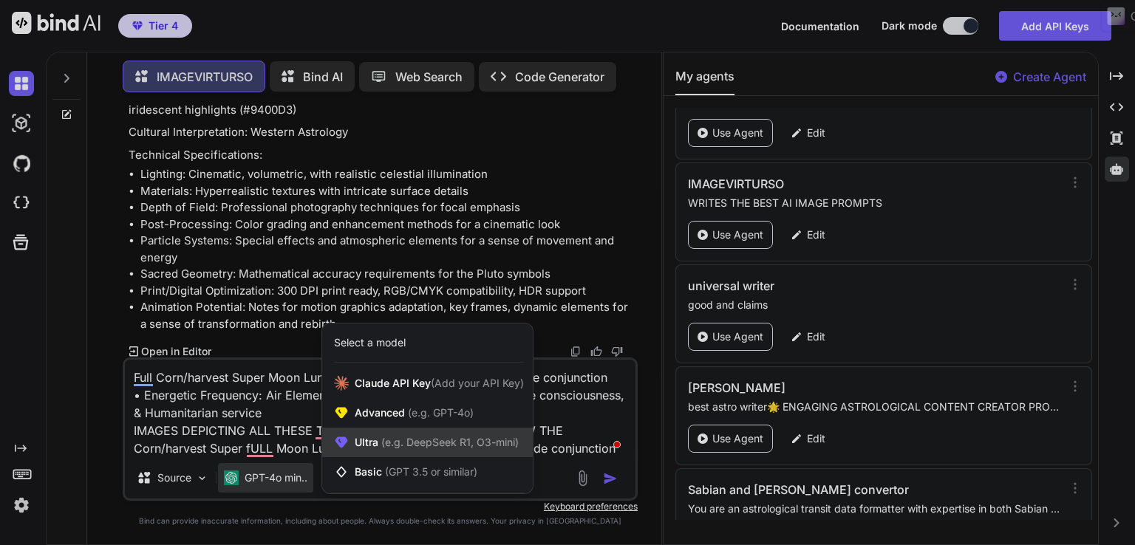
click at [358, 443] on span "Ultra (e.g. DeepSeek R1, O3-mini)" at bounding box center [437, 442] width 164 height 15
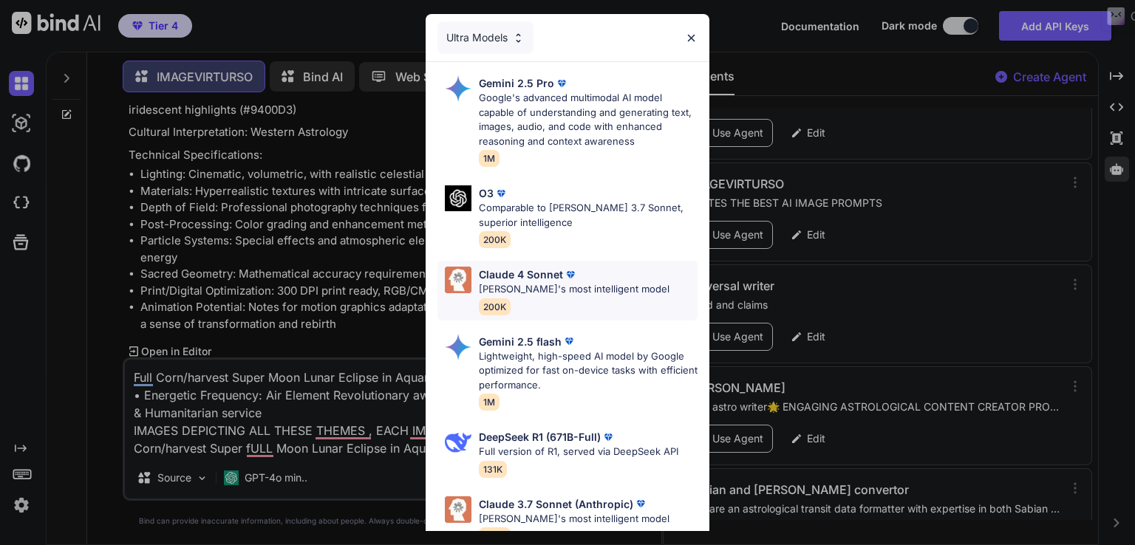
click at [544, 283] on p "Claude's most intelligent model" at bounding box center [574, 289] width 191 height 15
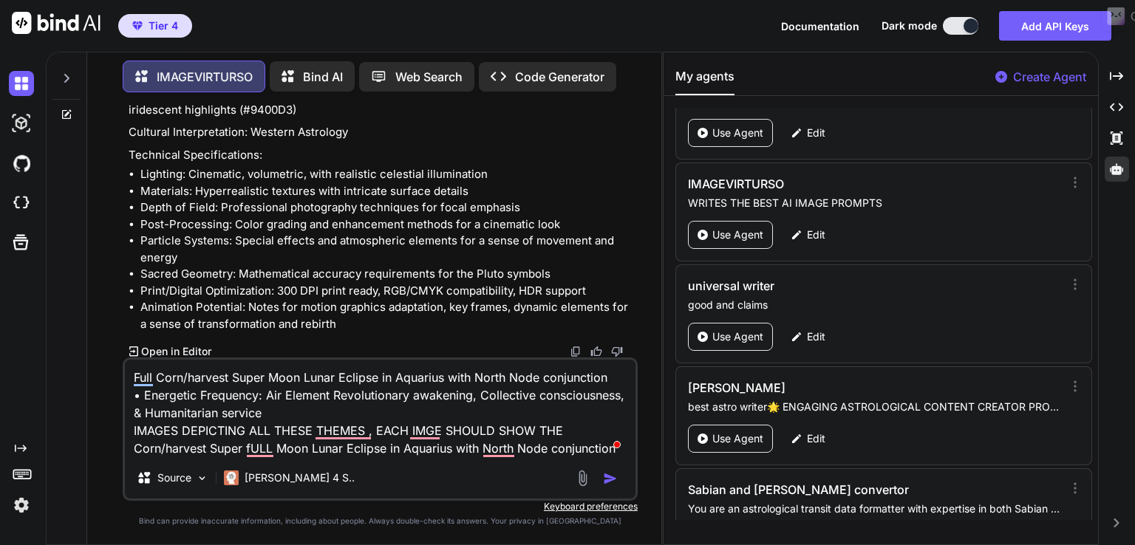
click at [611, 472] on img "button" at bounding box center [610, 478] width 15 height 15
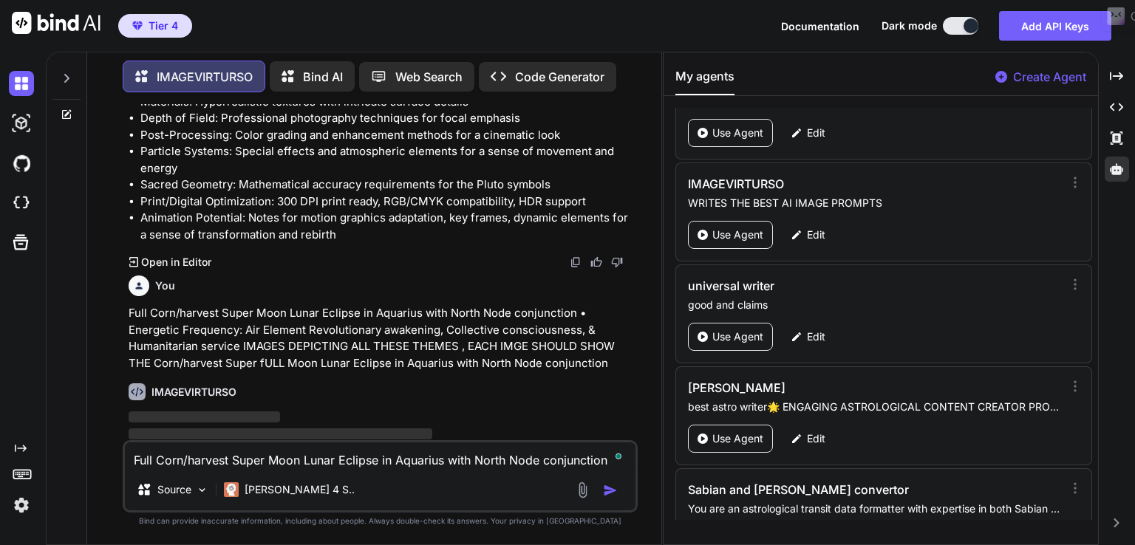
scroll to position [2571, 0]
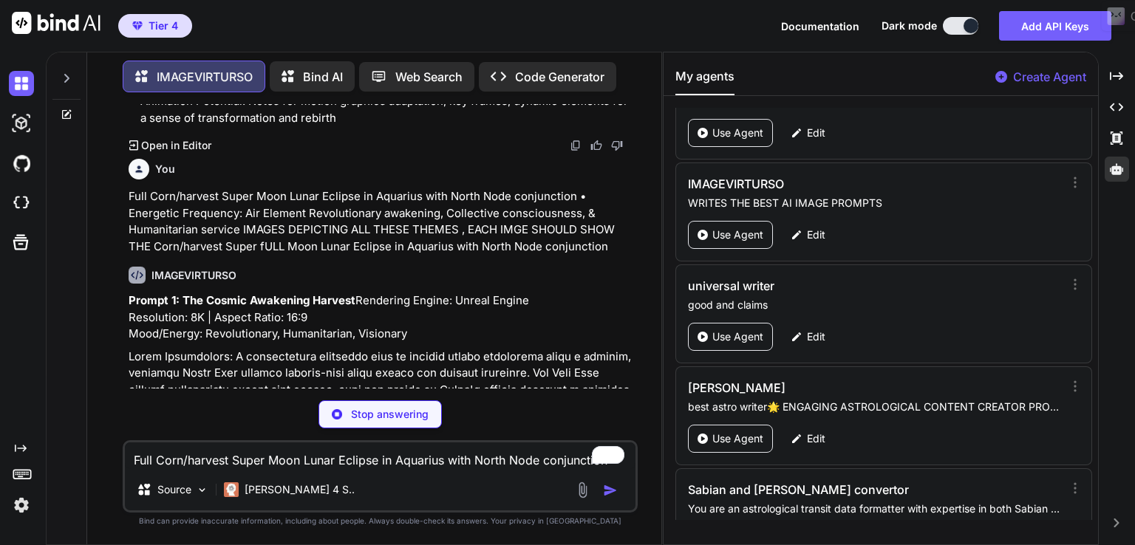
type textarea "x"
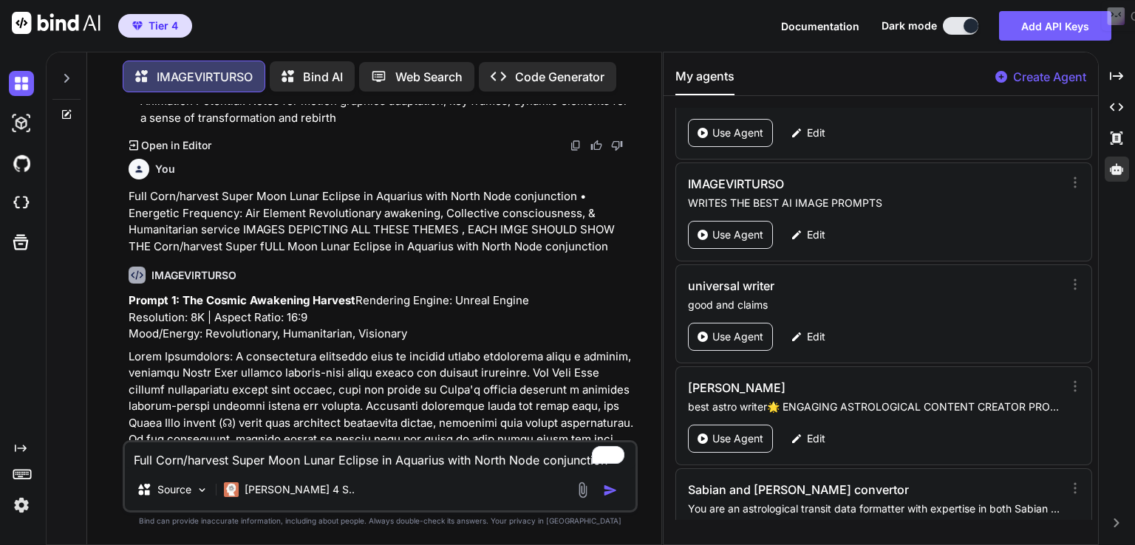
click at [168, 255] on p "Full Corn/harvest Super Moon Lunar Eclipse in Aquarius with North Node conjunct…" at bounding box center [382, 221] width 506 height 66
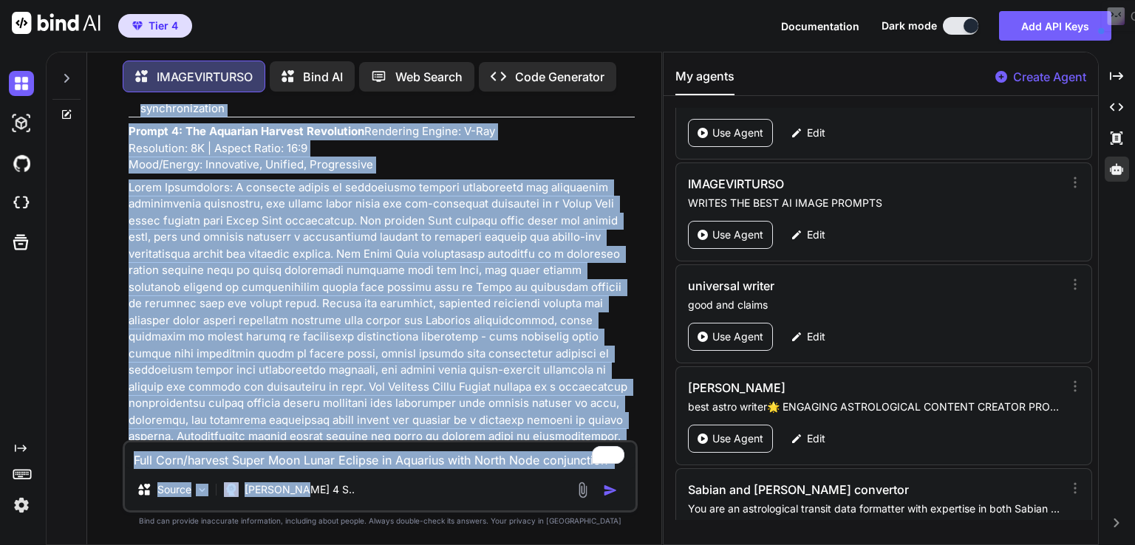
scroll to position [5980, 0]
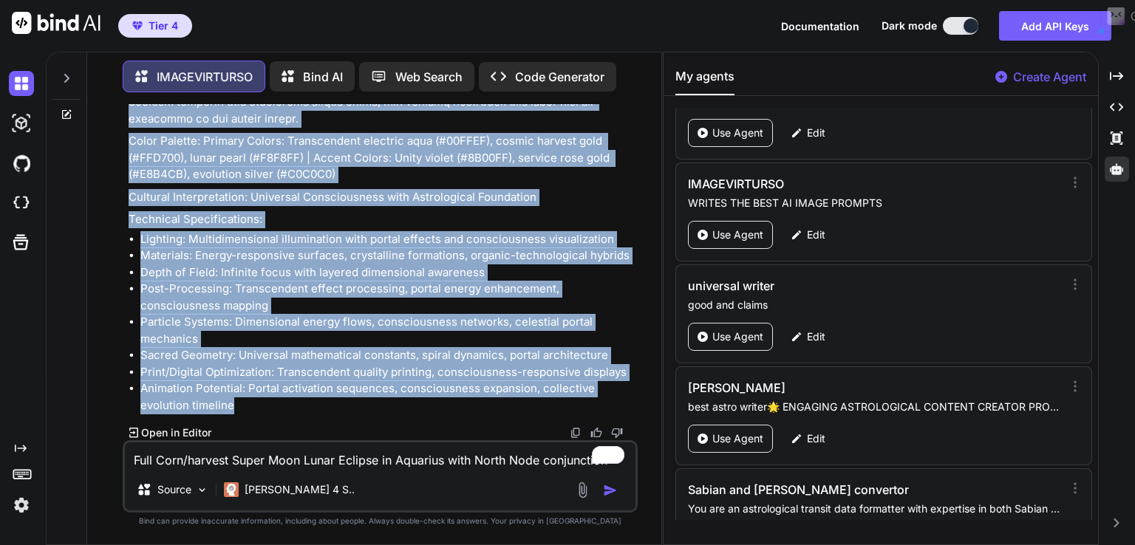
drag, startPoint x: 125, startPoint y: 376, endPoint x: 504, endPoint y: 411, distance: 380.5
click at [504, 411] on div "You pluto out of bounds in capricorn and pluto direct in capricorn, the planet …" at bounding box center [382, 272] width 512 height 336
copy div "Prompt 1: The Cosmic Awakening Harvest Rendering Engine: Unreal Engine Resoluti…"
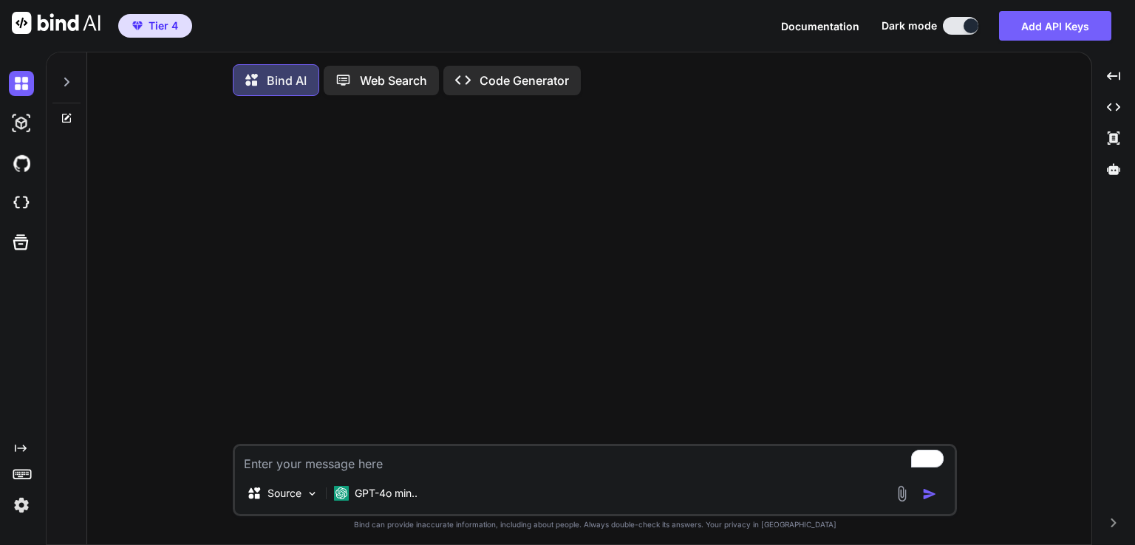
type textarea "x"
